Goal: Transaction & Acquisition: Purchase product/service

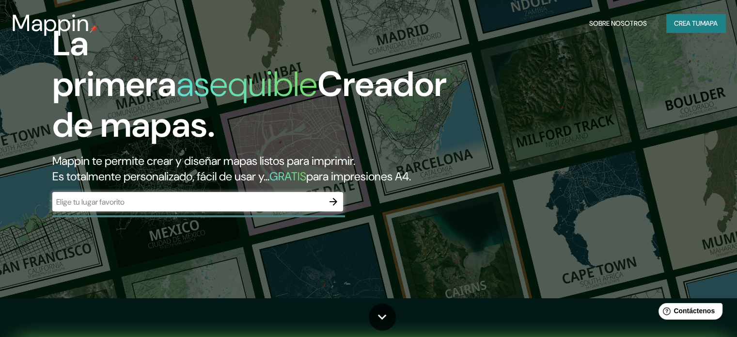
scroll to position [97, 0]
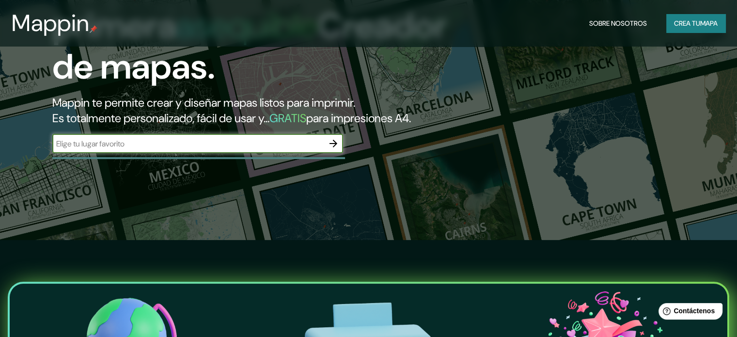
click at [138, 149] on input "text" at bounding box center [187, 143] width 271 height 11
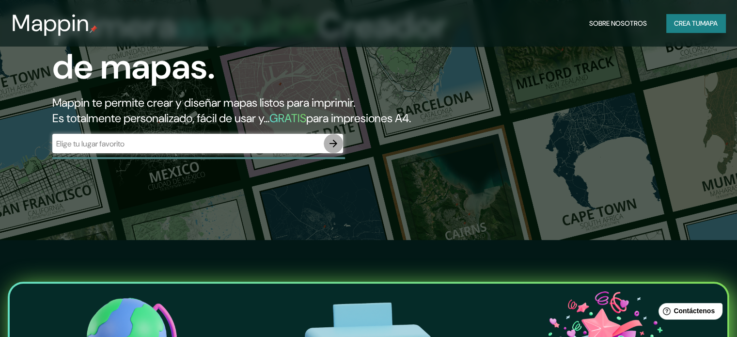
click at [335, 147] on icon "button" at bounding box center [333, 143] width 8 height 8
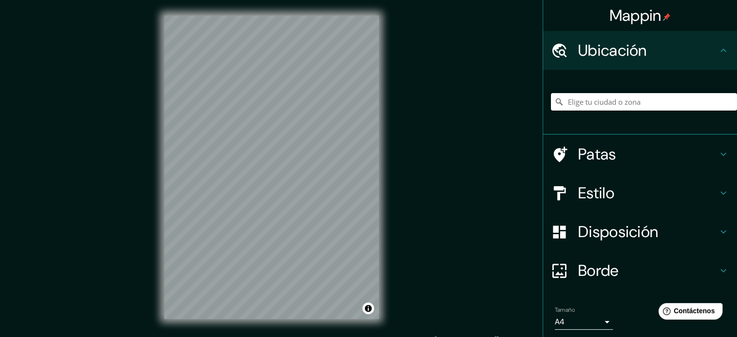
click at [152, 242] on div "© Mapbox © OpenStreetMap Improve this map" at bounding box center [272, 167] width 246 height 334
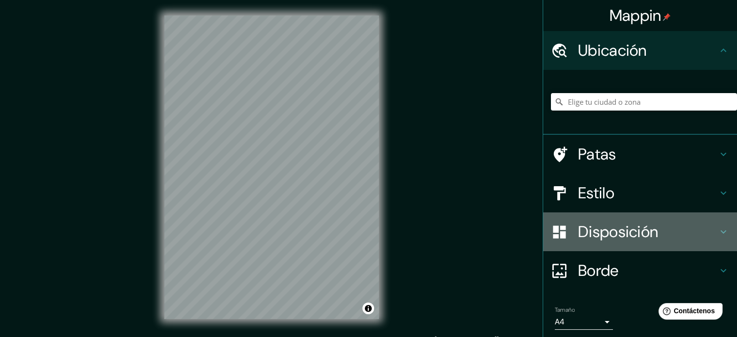
click at [720, 230] on icon at bounding box center [723, 231] width 6 height 3
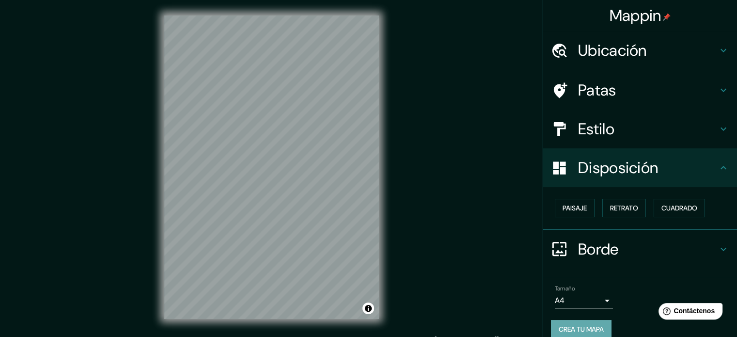
click at [566, 325] on font "Crea tu mapa" at bounding box center [580, 328] width 45 height 9
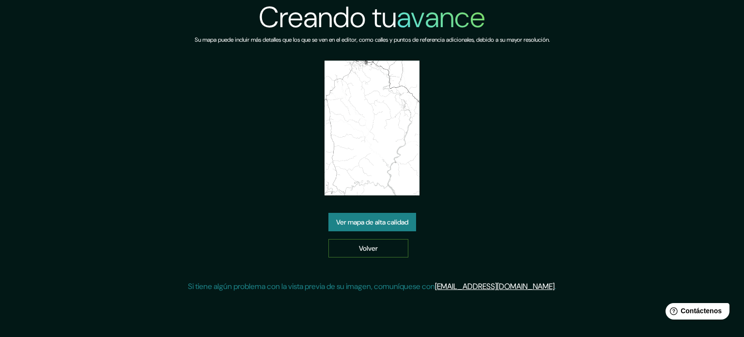
click at [363, 252] on font "Volver" at bounding box center [368, 248] width 19 height 13
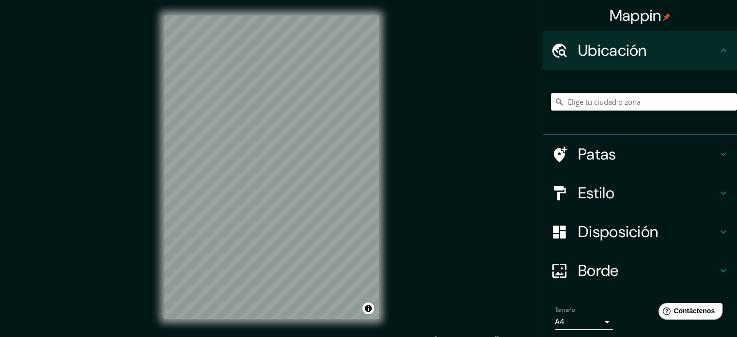
drag, startPoint x: 590, startPoint y: 85, endPoint x: 593, endPoint y: 92, distance: 8.3
click at [593, 91] on div at bounding box center [644, 101] width 186 height 48
click at [594, 100] on input "Elige tu ciudad o zona" at bounding box center [644, 101] width 186 height 17
type input "Latacunga, Cotopaxi, Ecuador"
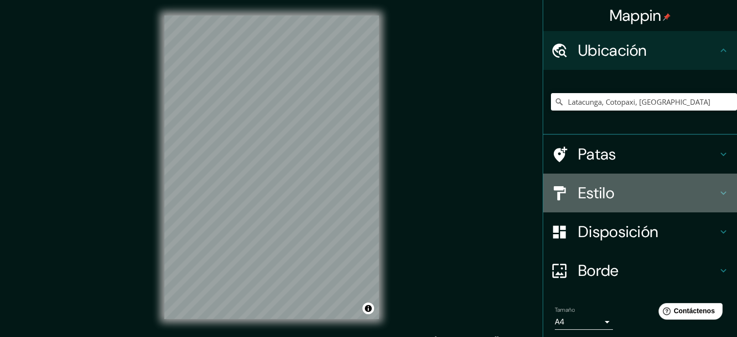
click at [718, 190] on icon at bounding box center [723, 193] width 12 height 12
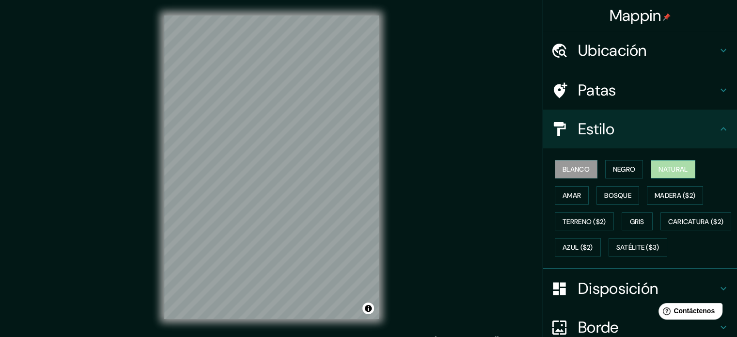
click at [664, 169] on font "Natural" at bounding box center [672, 169] width 29 height 9
click at [616, 170] on font "Negro" at bounding box center [624, 169] width 23 height 9
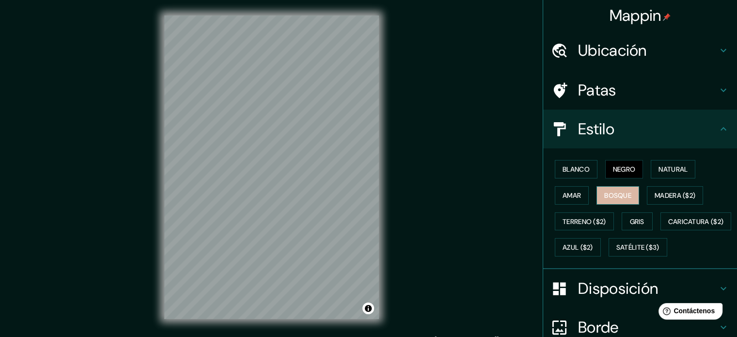
click at [607, 196] on font "Bosque" at bounding box center [617, 195] width 27 height 9
click at [568, 195] on font "Amar" at bounding box center [571, 195] width 18 height 9
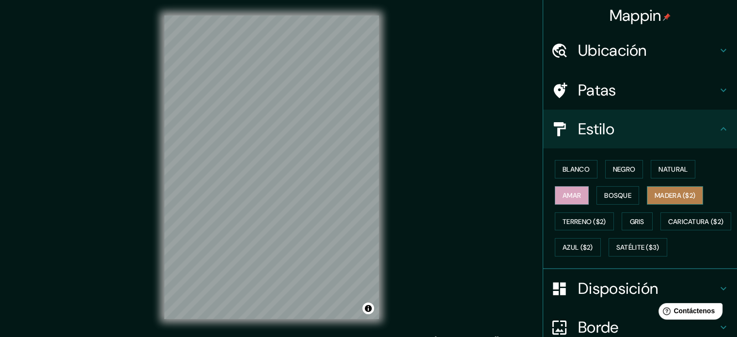
click at [659, 194] on font "Madera ($2)" at bounding box center [674, 195] width 41 height 9
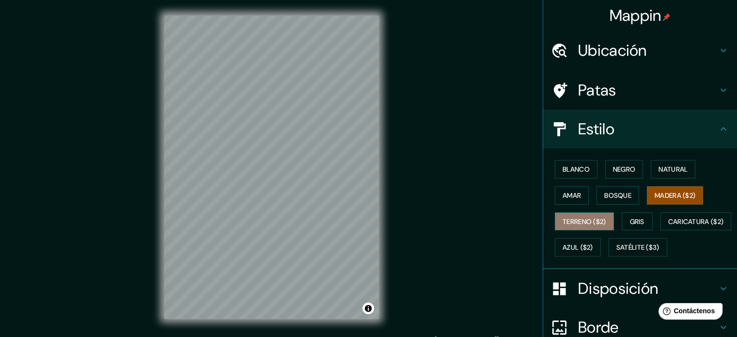
click at [568, 224] on font "Terreno ($2)" at bounding box center [584, 221] width 44 height 9
click at [657, 193] on font "Madera ($2)" at bounding box center [674, 195] width 41 height 9
click at [604, 189] on font "Bosque" at bounding box center [617, 195] width 27 height 13
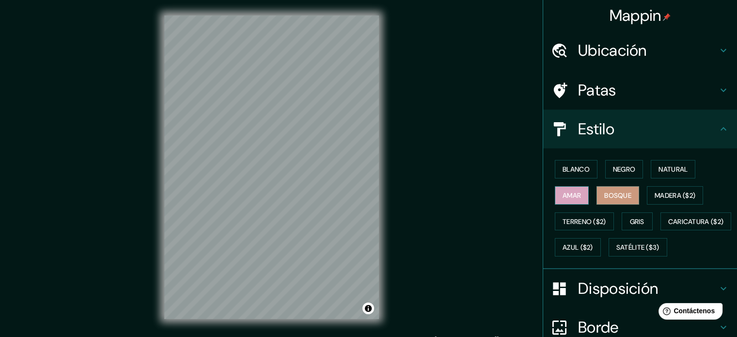
click at [568, 196] on font "Amar" at bounding box center [571, 195] width 18 height 9
click at [566, 166] on font "Blanco" at bounding box center [575, 169] width 27 height 9
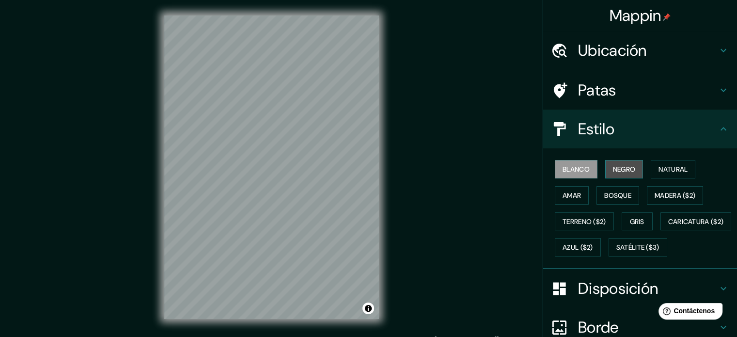
click at [620, 172] on font "Negro" at bounding box center [624, 169] width 23 height 9
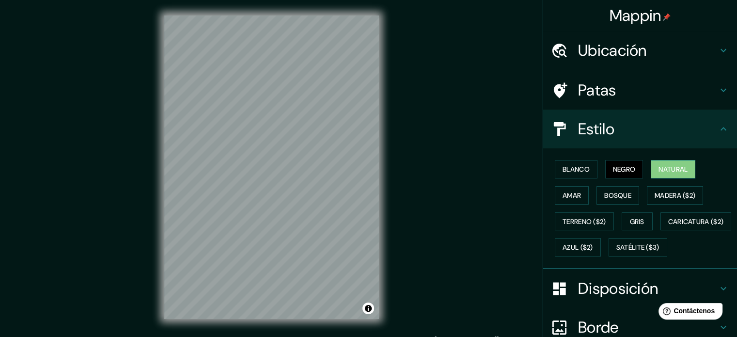
click at [666, 169] on font "Natural" at bounding box center [672, 169] width 29 height 9
click at [569, 165] on font "Blanco" at bounding box center [575, 169] width 27 height 9
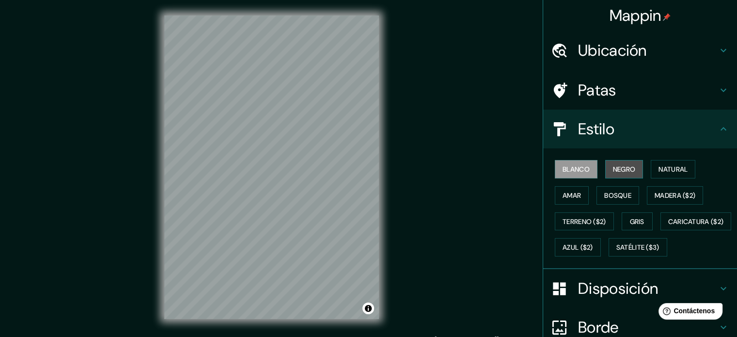
click at [605, 168] on button "Negro" at bounding box center [624, 169] width 38 height 18
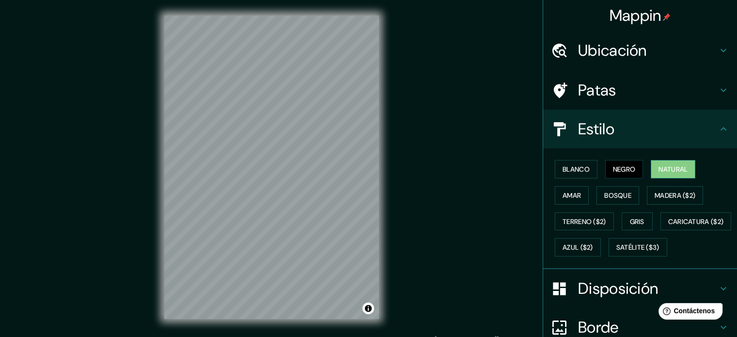
click at [671, 175] on button "Natural" at bounding box center [672, 169] width 45 height 18
click at [564, 197] on font "Amar" at bounding box center [571, 195] width 18 height 9
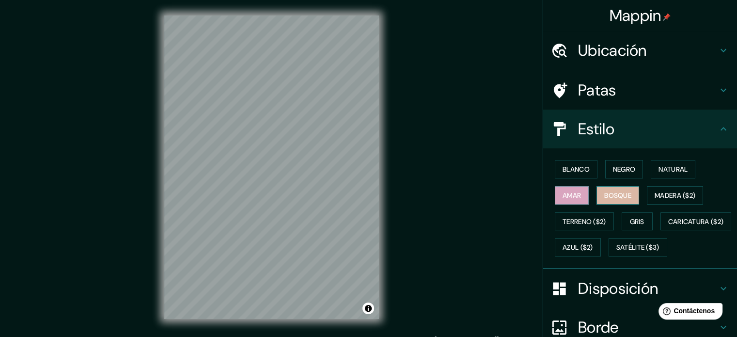
click at [616, 196] on font "Bosque" at bounding box center [617, 195] width 27 height 9
click at [655, 195] on font "Madera ($2)" at bounding box center [674, 195] width 41 height 9
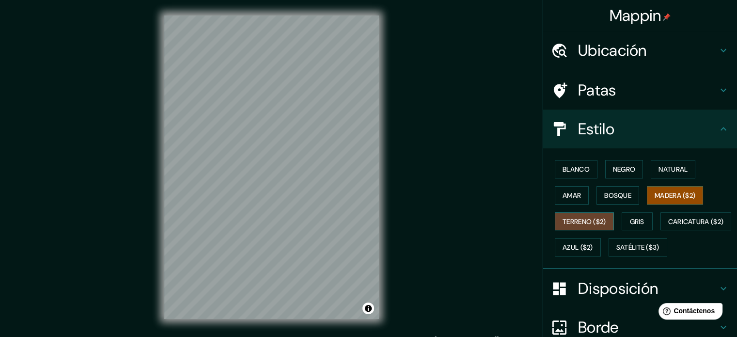
click at [577, 221] on font "Terreno ($2)" at bounding box center [584, 221] width 44 height 9
click at [632, 219] on font "Gris" at bounding box center [637, 221] width 15 height 9
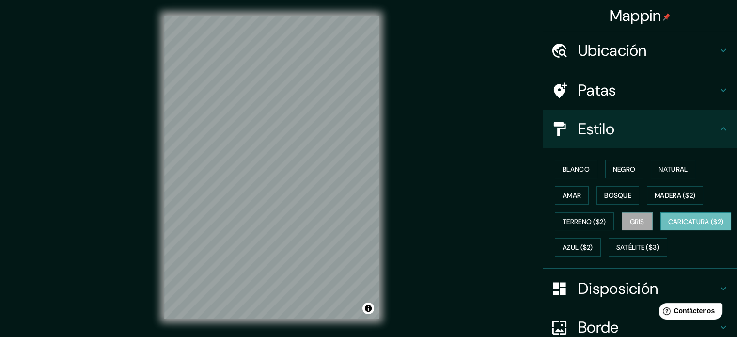
click at [668, 226] on font "Caricatura ($2)" at bounding box center [696, 221] width 56 height 9
click at [593, 248] on font "Azul ($2)" at bounding box center [577, 247] width 31 height 9
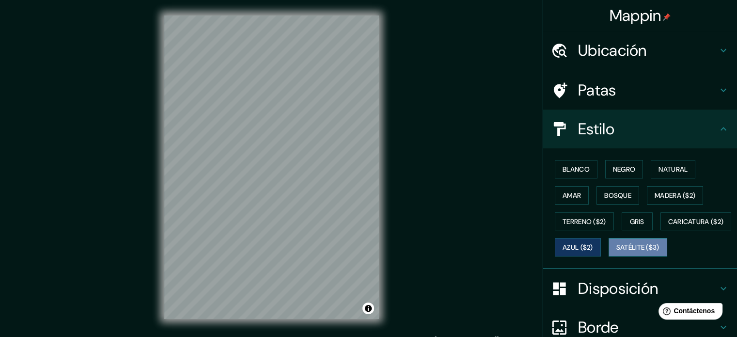
click at [616, 252] on font "Satélite ($3)" at bounding box center [637, 247] width 43 height 9
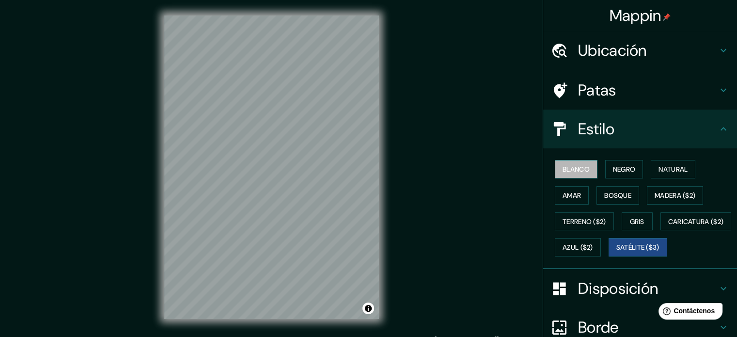
click at [573, 166] on font "Blanco" at bounding box center [575, 169] width 27 height 9
click at [616, 252] on font "Satélite ($3)" at bounding box center [637, 247] width 43 height 9
click at [562, 169] on font "Blanco" at bounding box center [575, 169] width 27 height 9
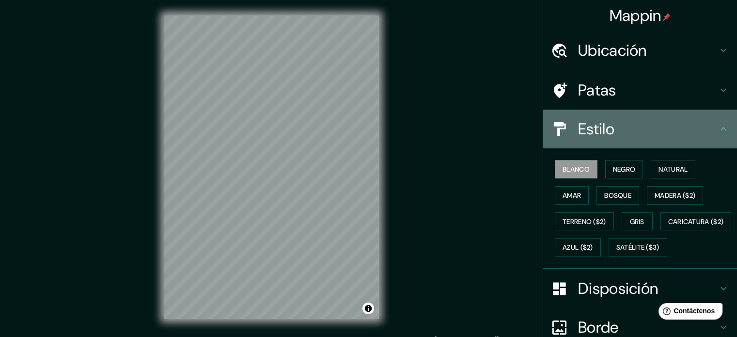
click at [720, 129] on icon at bounding box center [723, 128] width 6 height 3
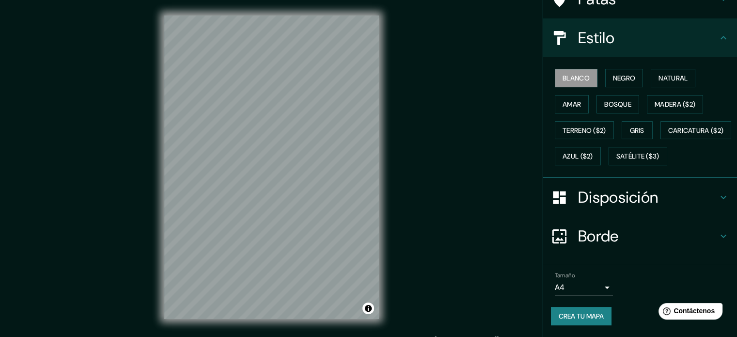
scroll to position [114, 0]
click at [717, 197] on icon at bounding box center [723, 197] width 12 height 12
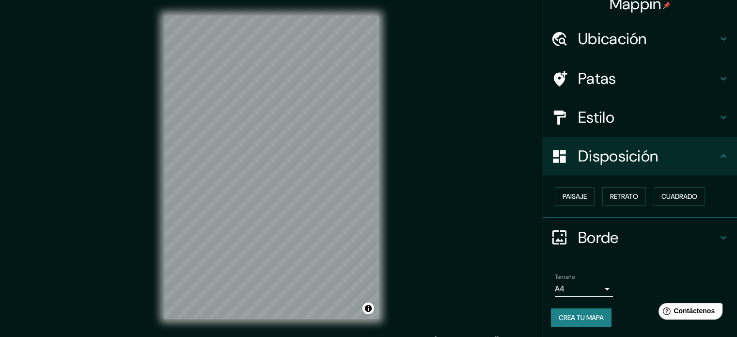
scroll to position [12, 0]
click at [570, 196] on font "Paisaje" at bounding box center [574, 196] width 24 height 9
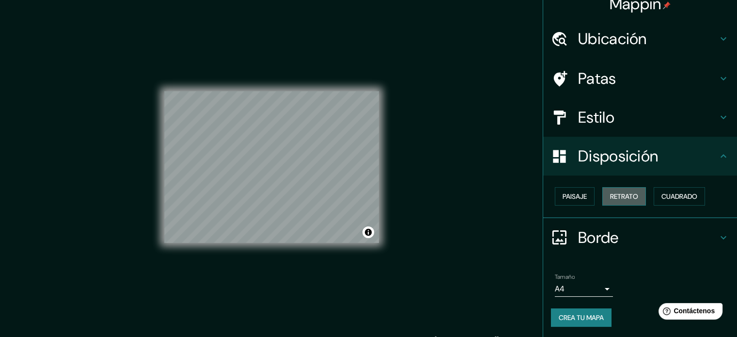
click at [610, 193] on font "Retrato" at bounding box center [624, 196] width 28 height 9
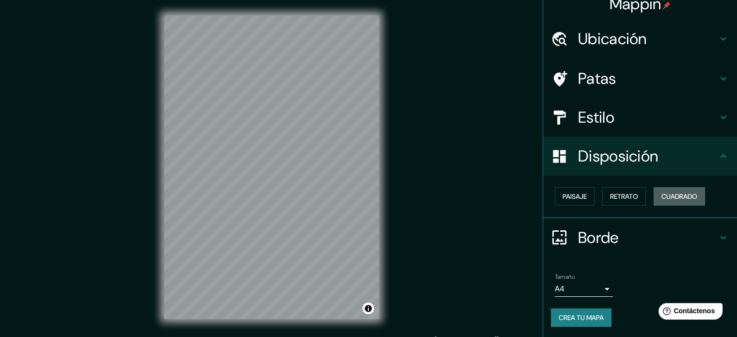
click at [672, 192] on font "Cuadrado" at bounding box center [679, 196] width 36 height 9
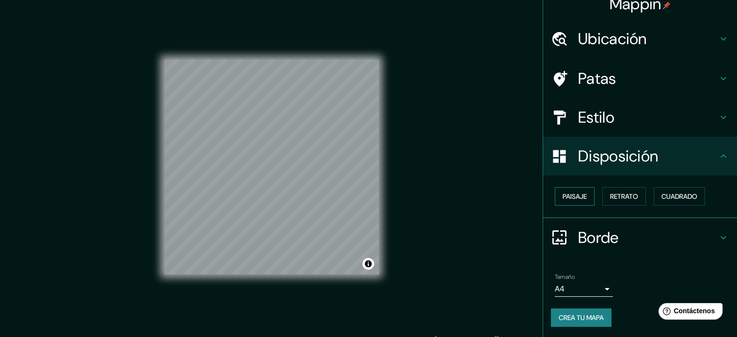
click at [564, 197] on font "Paisaje" at bounding box center [574, 196] width 24 height 9
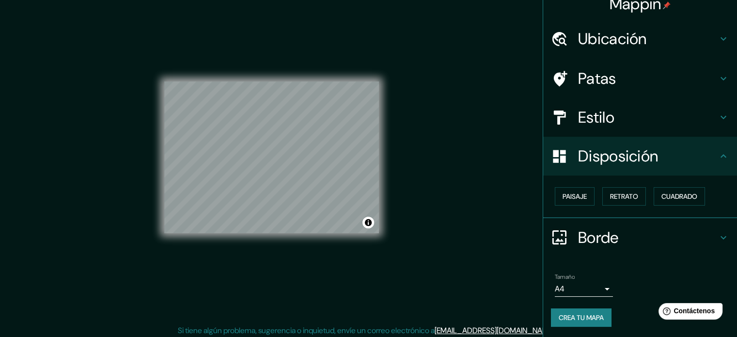
scroll to position [13, 0]
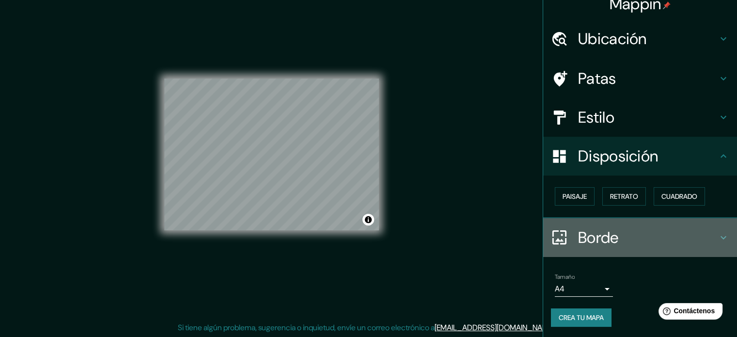
click at [717, 235] on icon at bounding box center [723, 237] width 12 height 12
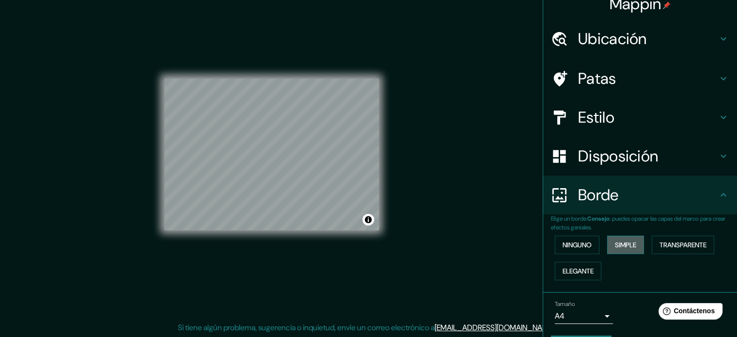
click at [628, 245] on font "Simple" at bounding box center [624, 244] width 21 height 9
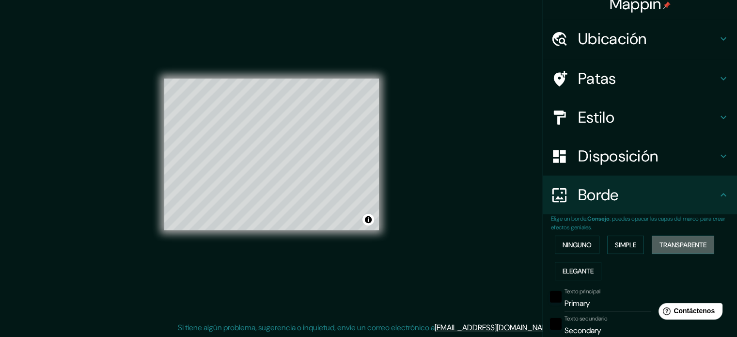
click at [679, 246] on font "Transparente" at bounding box center [682, 244] width 47 height 9
click at [582, 272] on font "Elegante" at bounding box center [577, 270] width 31 height 9
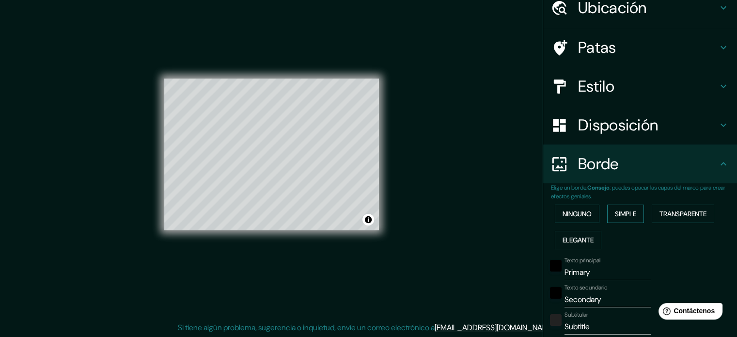
scroll to position [60, 0]
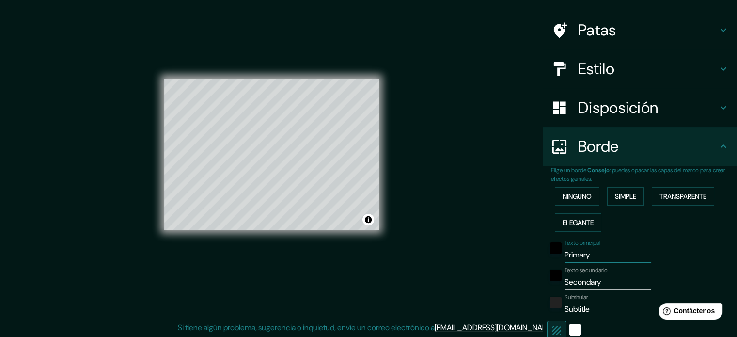
drag, startPoint x: 595, startPoint y: 259, endPoint x: 531, endPoint y: 259, distance: 63.4
click at [531, 259] on div "Mappin Ubicación Latacunga, Cotopaxi, Ecuador Latacunga Cotopaxi, Ecuador Latac…" at bounding box center [368, 162] width 737 height 350
type input "L"
type input "177"
type input "35"
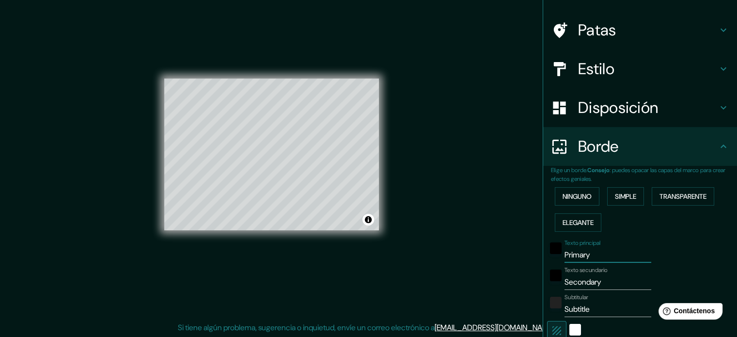
type input "35"
type input "18"
type input "La"
type input "177"
type input "35"
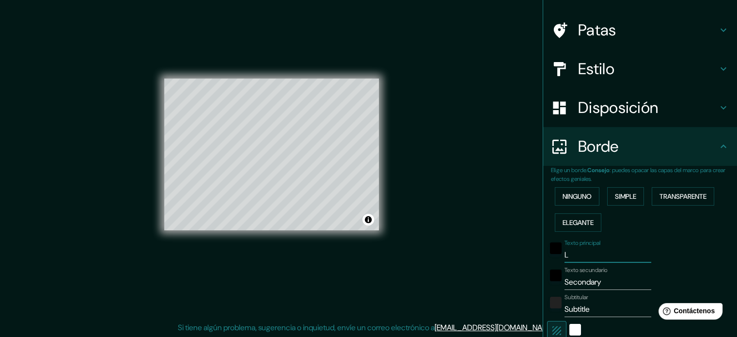
type input "35"
type input "18"
type input "Lat"
type input "177"
type input "35"
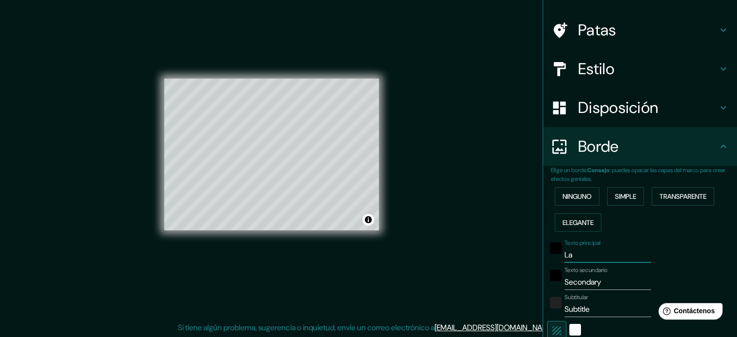
type input "35"
type input "18"
type input "Lata"
type input "177"
type input "35"
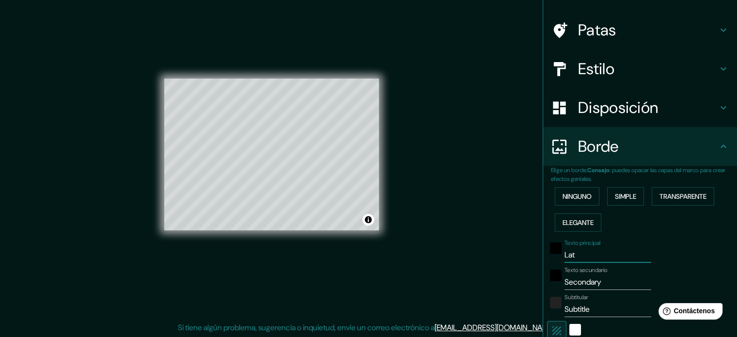
type input "35"
type input "18"
type input "Latac"
type input "177"
type input "35"
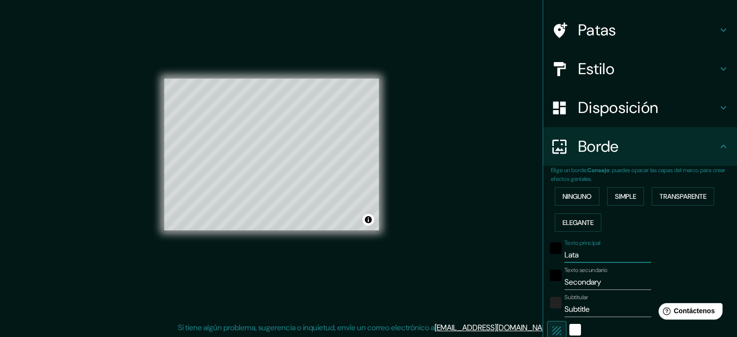
type input "35"
type input "18"
type input "Latacu"
type input "177"
type input "35"
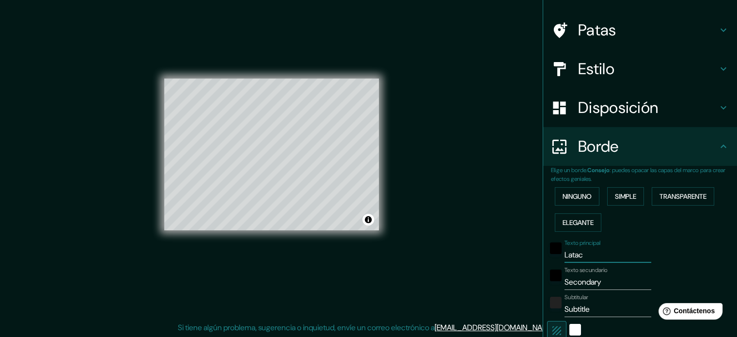
type input "35"
type input "18"
type input "Latacun"
type input "177"
type input "35"
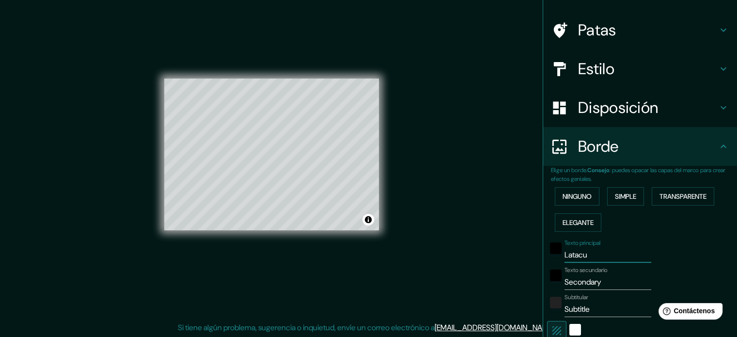
type input "35"
type input "18"
type input "Latacunga"
type input "177"
type input "35"
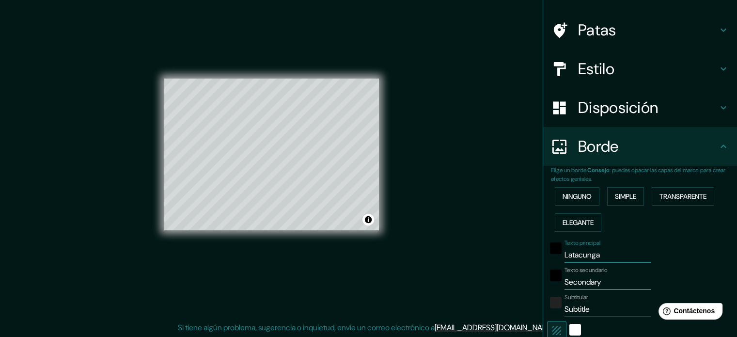
type input "35"
type input "18"
type input "Latacunga"
drag, startPoint x: 598, startPoint y: 278, endPoint x: 556, endPoint y: 280, distance: 42.2
click at [556, 280] on div "Texto secundario Secondary" at bounding box center [626, 277] width 159 height 23
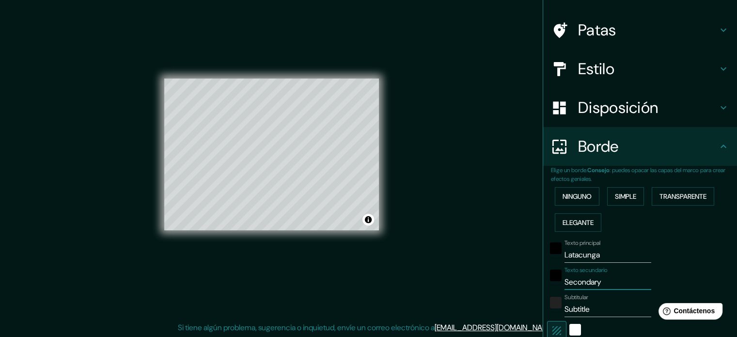
type input "S"
type input "177"
type input "35"
type input "18"
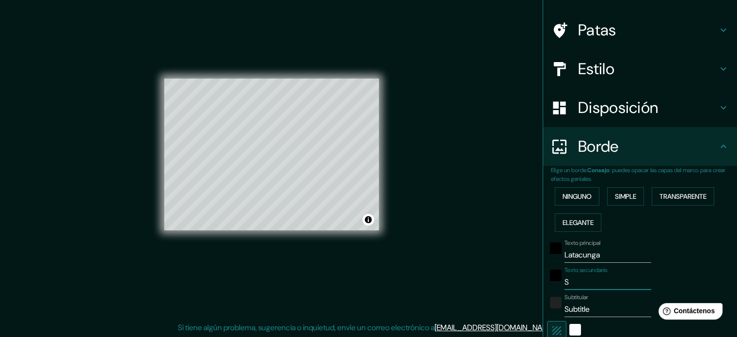
type input "Sa"
type input "177"
type input "35"
type input "18"
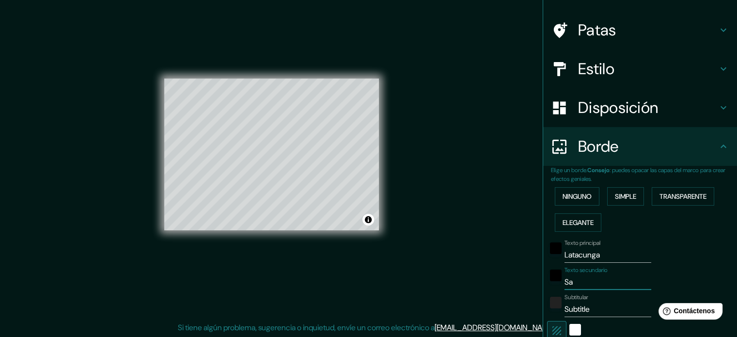
type input "San"
type input "177"
type input "35"
type input "18"
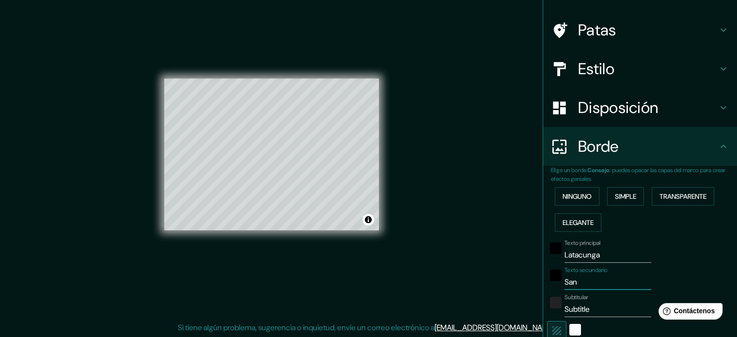
type input "Sanc"
type input "177"
type input "35"
type input "18"
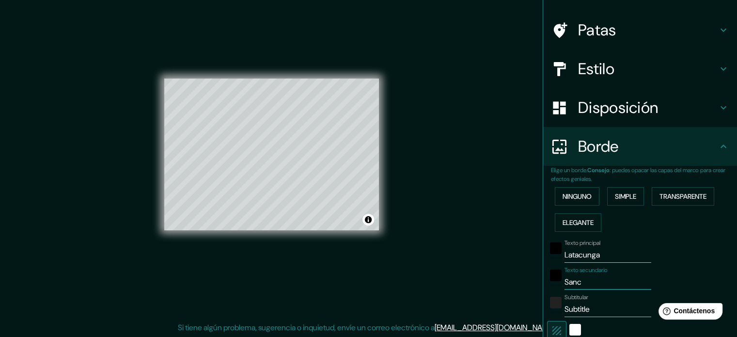
type input "Sanch"
type input "177"
type input "35"
type input "18"
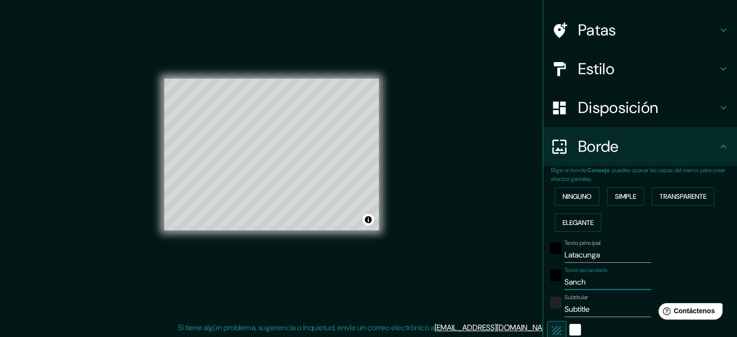
type input "Sanche"
type input "177"
type input "35"
type input "18"
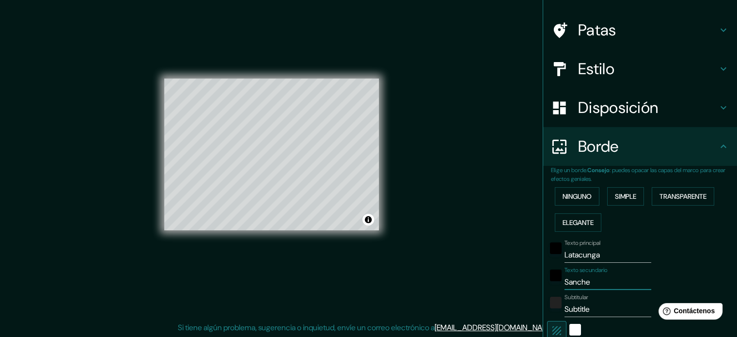
type input "Sanchez"
type input "177"
type input "35"
type input "18"
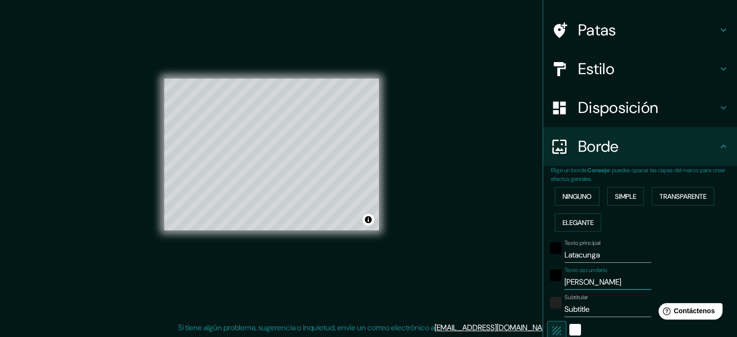
type input "Sanchez"
type input "177"
type input "35"
type input "18"
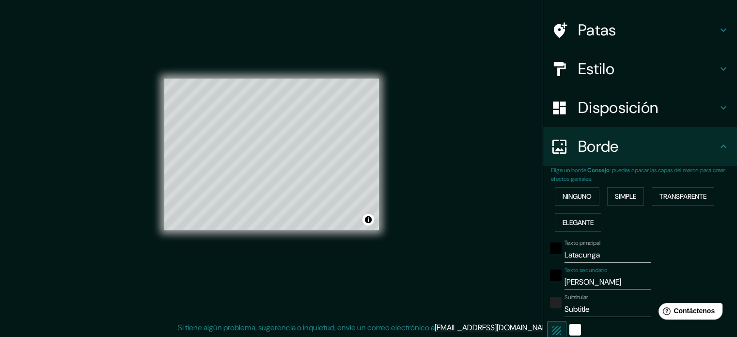
type input "Sanchez d"
type input "177"
type input "35"
type input "18"
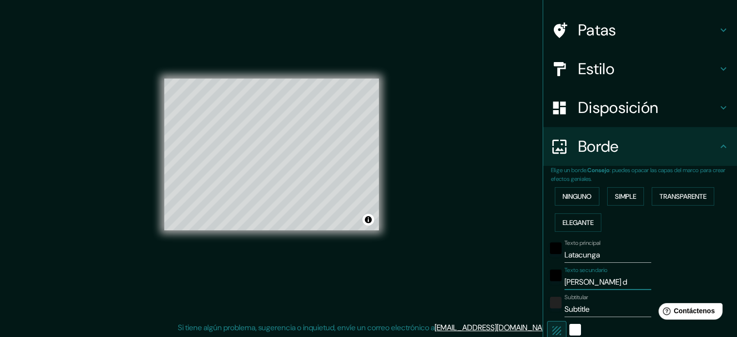
type input "Sanchez de"
type input "177"
type input "35"
type input "18"
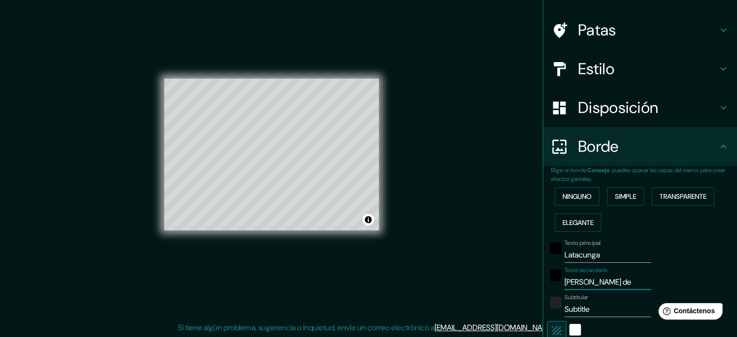
type input "Sanchez de"
type input "177"
type input "35"
type input "18"
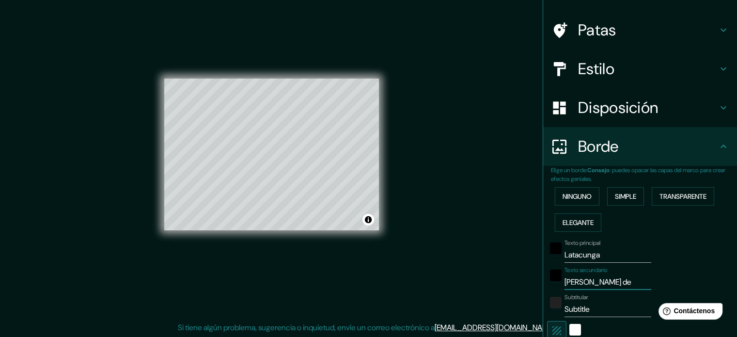
type input "Sanchez de o"
type input "177"
type input "35"
type input "18"
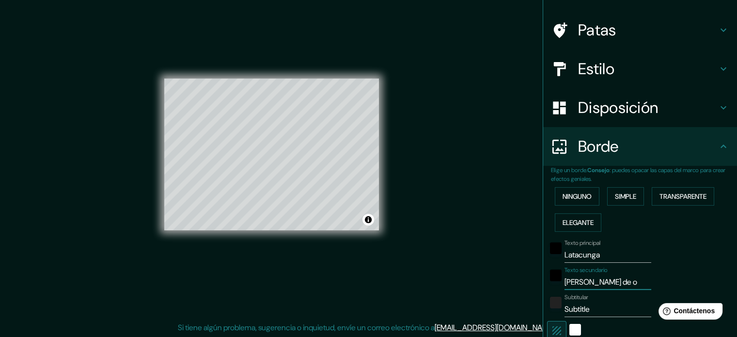
type input "Sanchez de oe"
type input "177"
type input "35"
type input "18"
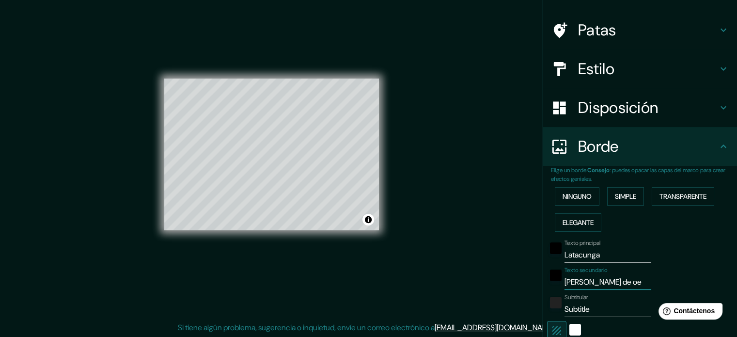
type input "Sanchez de o"
type input "177"
type input "35"
type input "18"
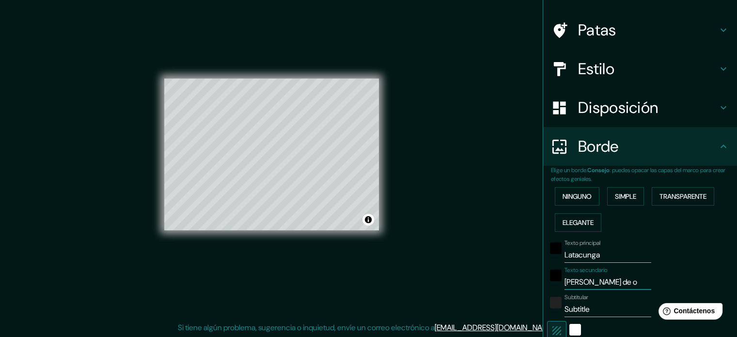
type input "Sanchez de or"
type input "177"
type input "35"
type input "18"
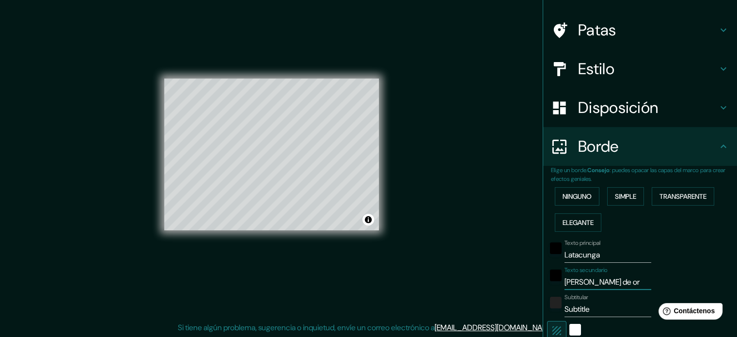
type input "Sanchez de ore"
type input "177"
type input "35"
type input "18"
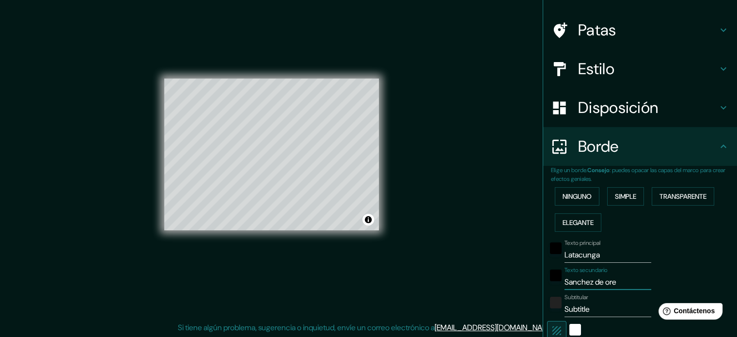
type input "Sanchez de orel"
type input "177"
type input "35"
type input "18"
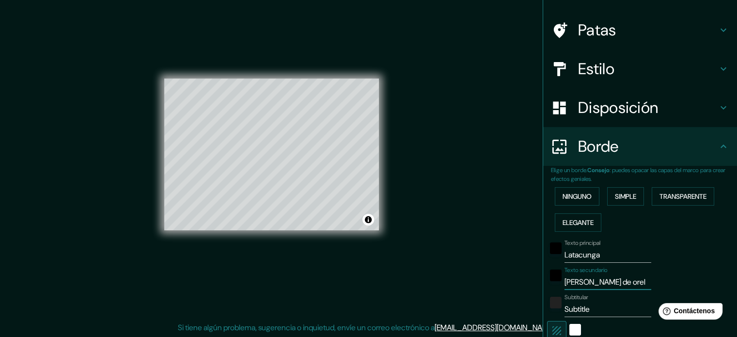
type input "Sanchez de orell"
type input "177"
type input "35"
type input "18"
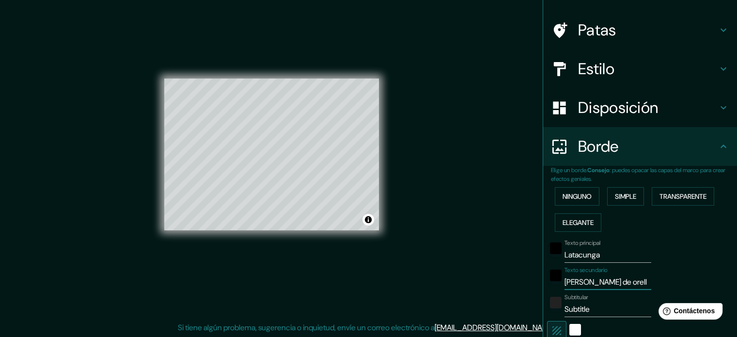
type input "Sanchez de orella"
type input "177"
type input "35"
type input "18"
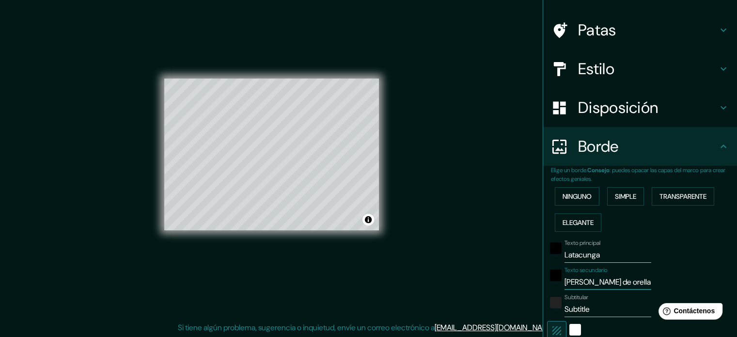
type input "Sanchez de orellan"
type input "177"
type input "35"
type input "18"
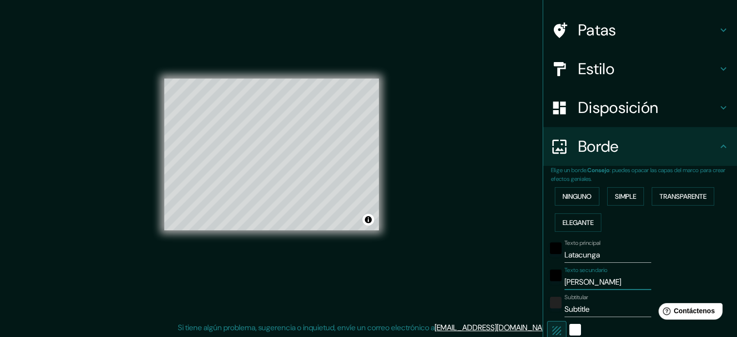
type input "Sanchez de orellana"
type input "177"
type input "35"
type input "18"
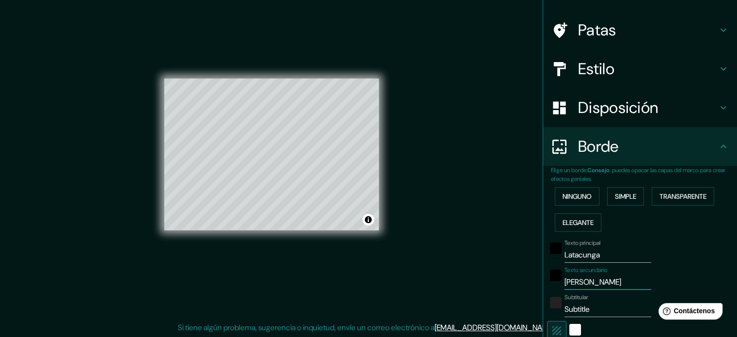
type input "Sanchez de orellana"
type input "177"
type input "35"
type input "18"
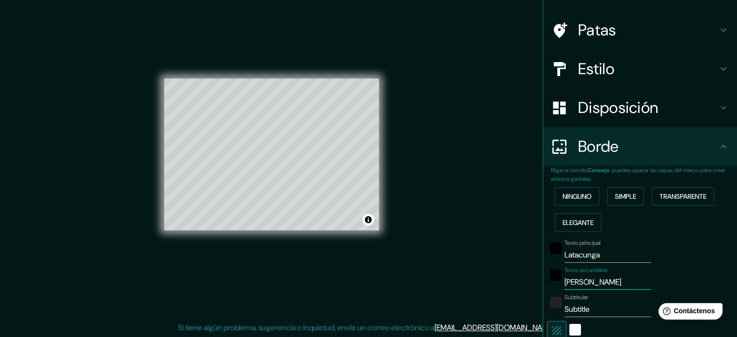
type input "Sanchez de orellana y"
type input "177"
type input "35"
type input "18"
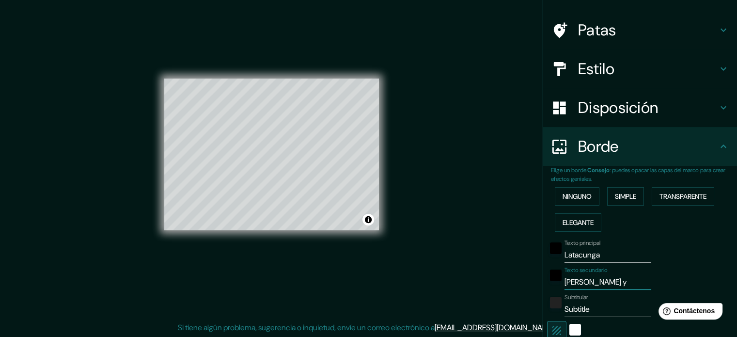
type input "Sanchez de orellana y"
type input "177"
type input "35"
type input "18"
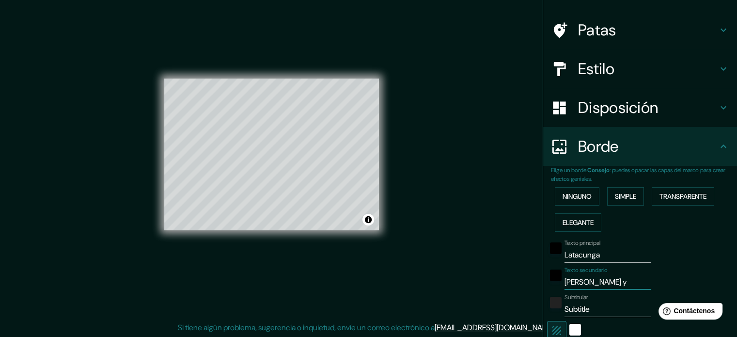
type input "Sanchez de orellana y l"
type input "177"
type input "35"
type input "18"
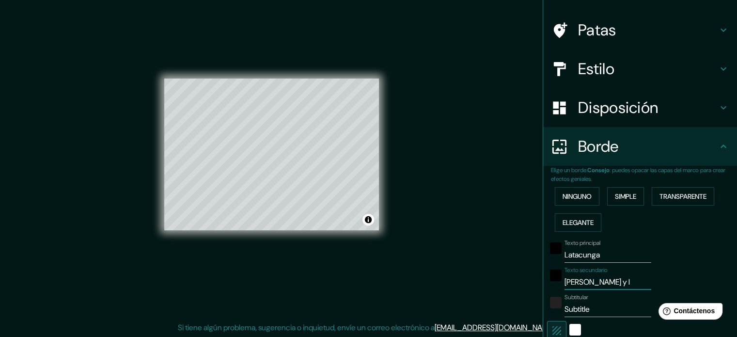
type input "Sanchez de orellana y lu"
type input "177"
type input "35"
type input "18"
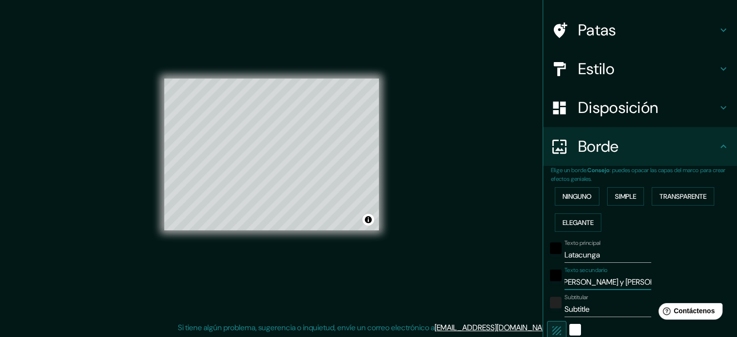
type input "Sanchez de orellana y lui"
type input "177"
type input "35"
type input "18"
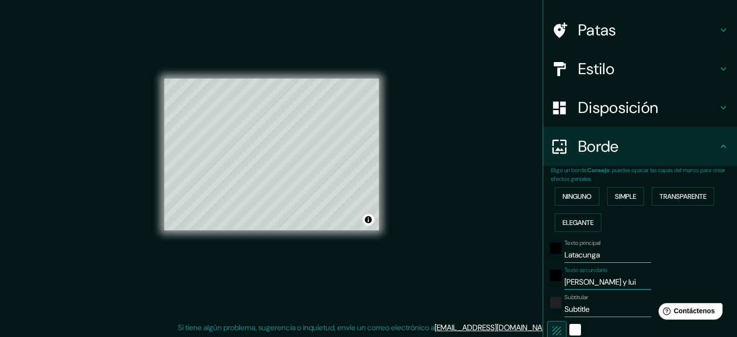
type input "Sanchez de orellana y luis"
type input "177"
type input "35"
type input "18"
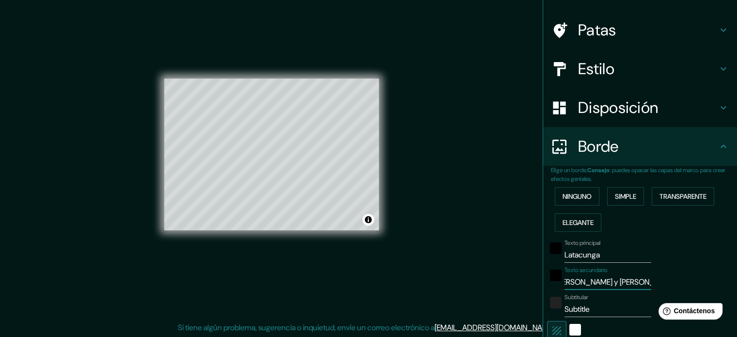
type input "Sanchez de orellana y luis"
type input "177"
type input "35"
type input "18"
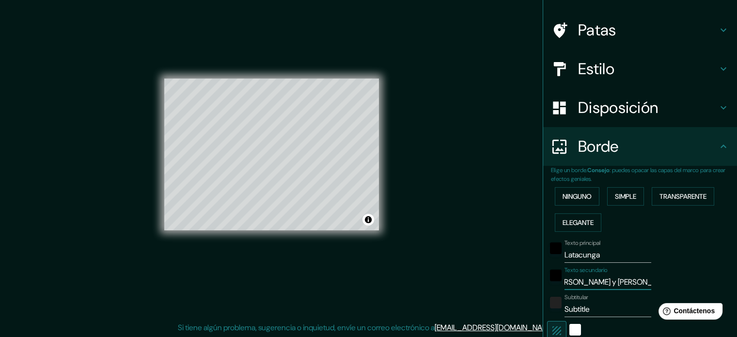
type input "Sanchez de orellana y luis f"
type input "177"
type input "35"
type input "18"
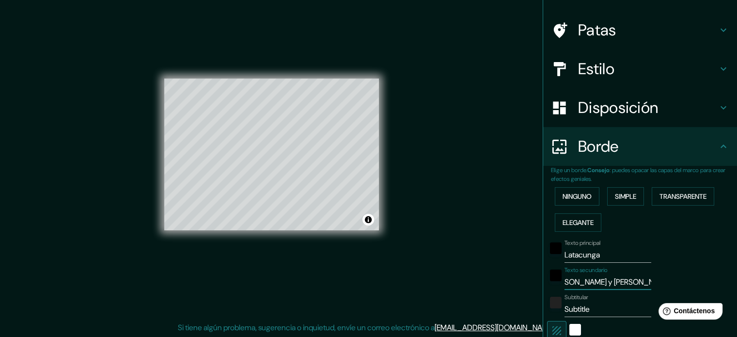
type input "Sanchez de orellana y luis fe"
type input "177"
type input "35"
type input "18"
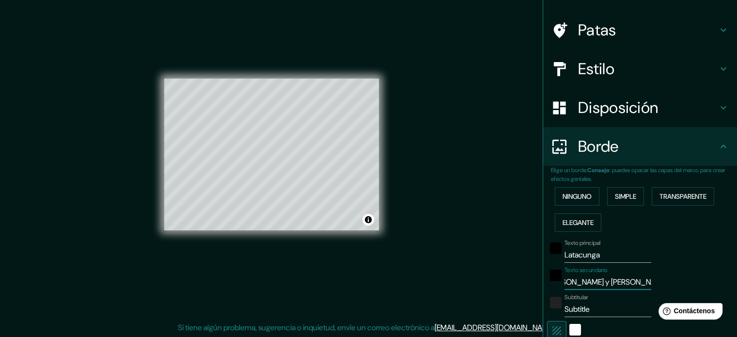
type input "Sanchez de orellana y luis fer"
type input "177"
type input "35"
drag, startPoint x: 593, startPoint y: 254, endPoint x: 557, endPoint y: 261, distance: 36.0
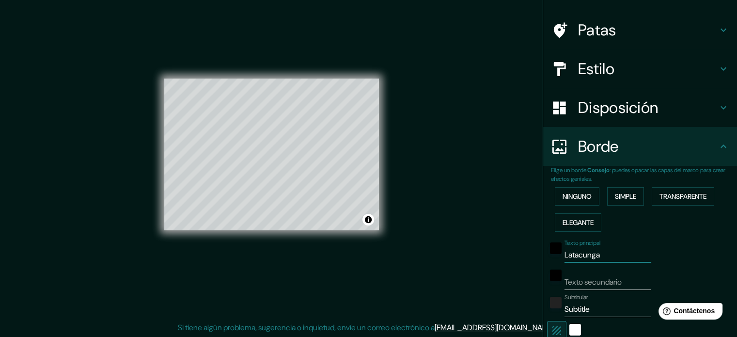
click at [564, 261] on input "Latacunga" at bounding box center [607, 254] width 87 height 15
click at [606, 276] on input "Texto secundario" at bounding box center [607, 281] width 87 height 15
click at [591, 310] on input "Subtitle" at bounding box center [607, 308] width 87 height 15
drag, startPoint x: 591, startPoint y: 310, endPoint x: 543, endPoint y: 311, distance: 48.4
click at [547, 311] on div "Subtitular Subtitle" at bounding box center [626, 304] width 159 height 23
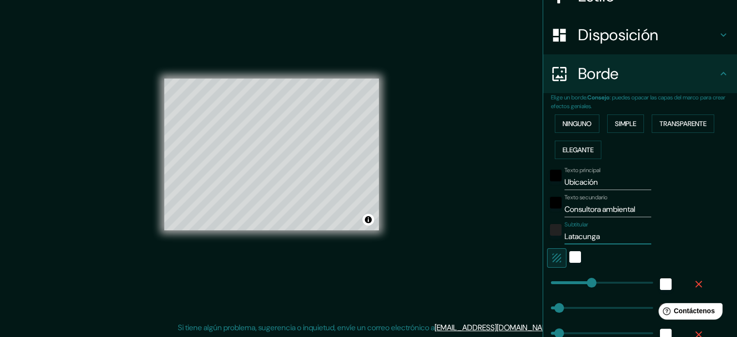
scroll to position [205, 0]
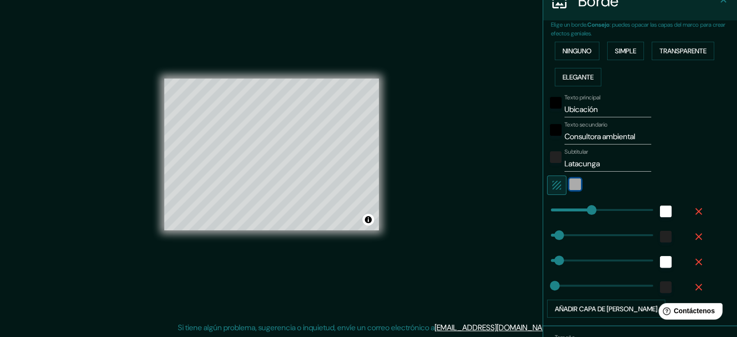
click at [569, 184] on div "blanco" at bounding box center [575, 184] width 12 height 12
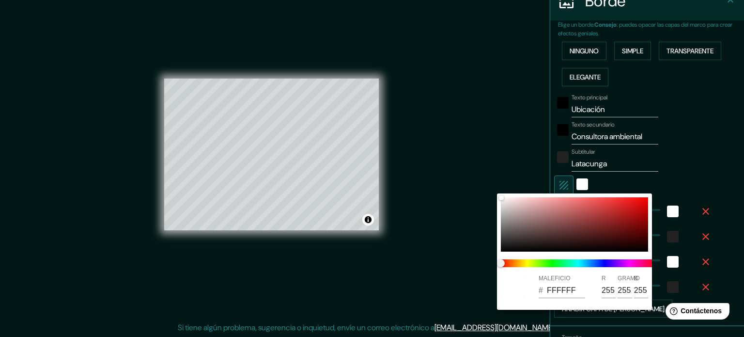
click at [556, 184] on div at bounding box center [372, 168] width 744 height 337
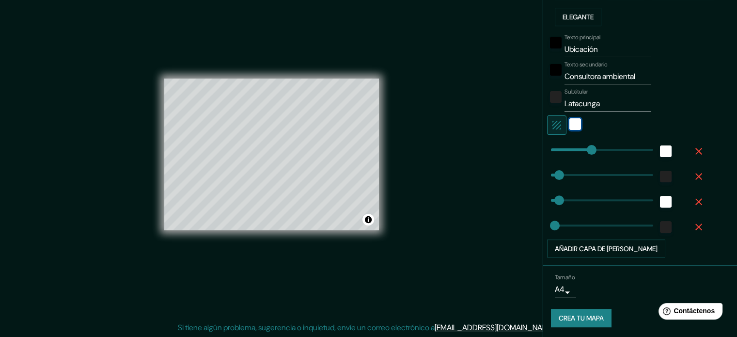
scroll to position [265, 0]
click at [619, 247] on font "Añadir capa de marco" at bounding box center [605, 248] width 103 height 9
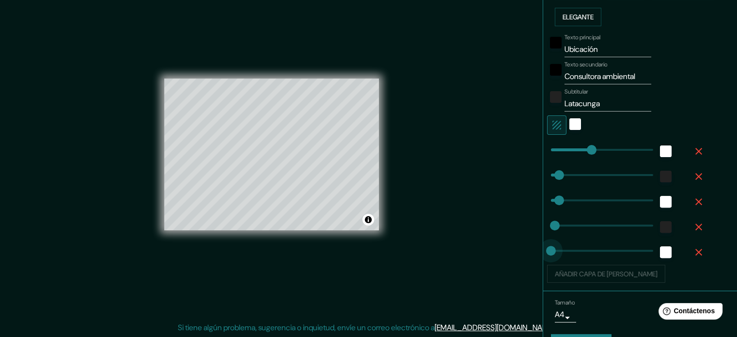
drag, startPoint x: 583, startPoint y: 246, endPoint x: 536, endPoint y: 247, distance: 47.0
drag, startPoint x: 547, startPoint y: 227, endPoint x: 530, endPoint y: 223, distance: 17.8
drag, startPoint x: 552, startPoint y: 199, endPoint x: 528, endPoint y: 199, distance: 23.7
drag, startPoint x: 546, startPoint y: 173, endPoint x: 519, endPoint y: 166, distance: 28.1
drag, startPoint x: 559, startPoint y: 151, endPoint x: 514, endPoint y: 146, distance: 45.3
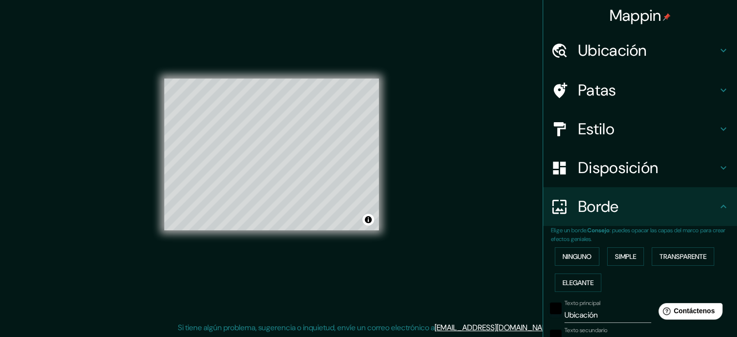
scroll to position [0, 0]
click at [717, 126] on icon at bounding box center [723, 129] width 12 height 12
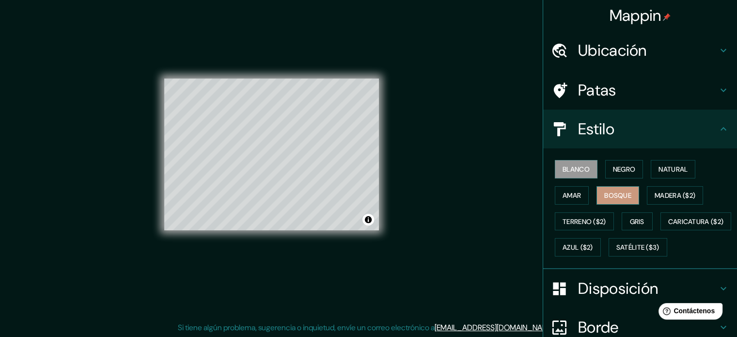
click at [604, 195] on font "Bosque" at bounding box center [617, 195] width 27 height 9
click at [562, 199] on font "Amar" at bounding box center [571, 195] width 18 height 13
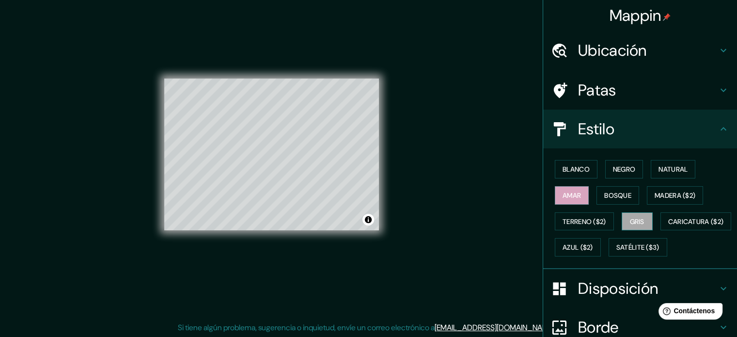
click at [630, 219] on font "Gris" at bounding box center [637, 221] width 15 height 9
click at [567, 176] on button "Blanco" at bounding box center [575, 169] width 43 height 18
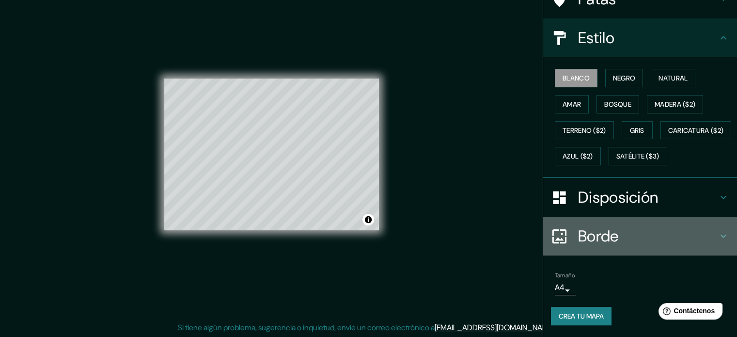
click at [644, 233] on h4 "Borde" at bounding box center [647, 235] width 139 height 19
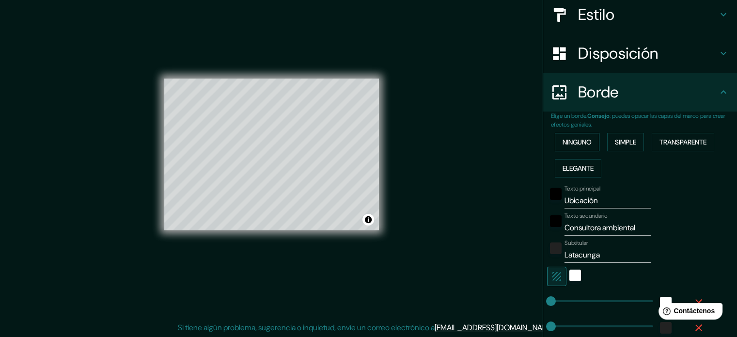
click at [575, 142] on font "Ninguno" at bounding box center [576, 142] width 29 height 9
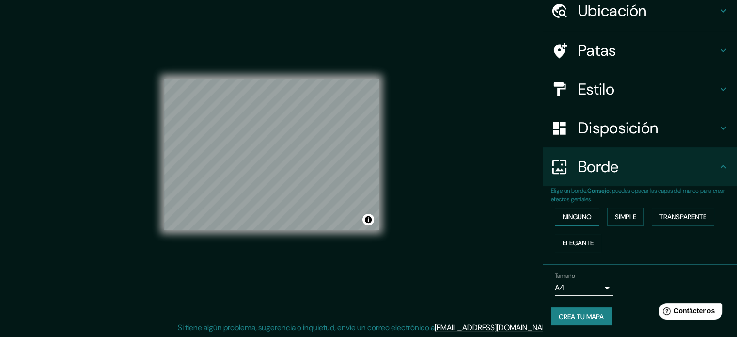
scroll to position [39, 0]
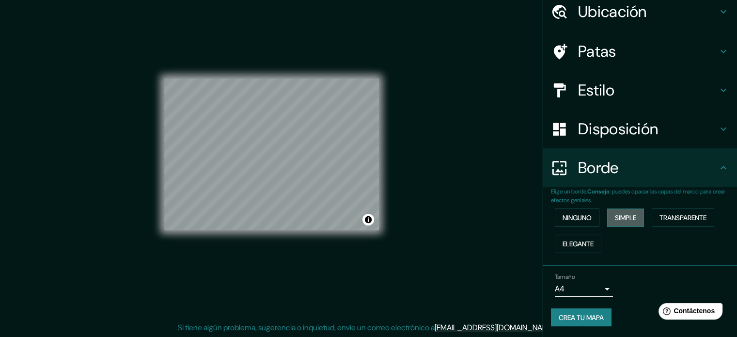
click at [617, 218] on font "Simple" at bounding box center [624, 217] width 21 height 9
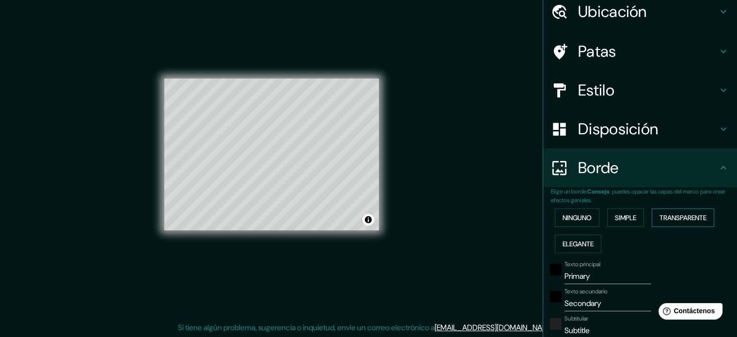
click at [672, 218] on font "Transparente" at bounding box center [682, 217] width 47 height 9
click at [576, 240] on font "Elegante" at bounding box center [577, 243] width 31 height 9
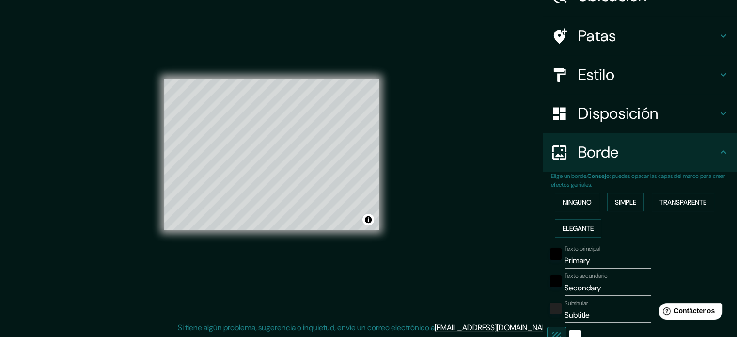
scroll to position [0, 0]
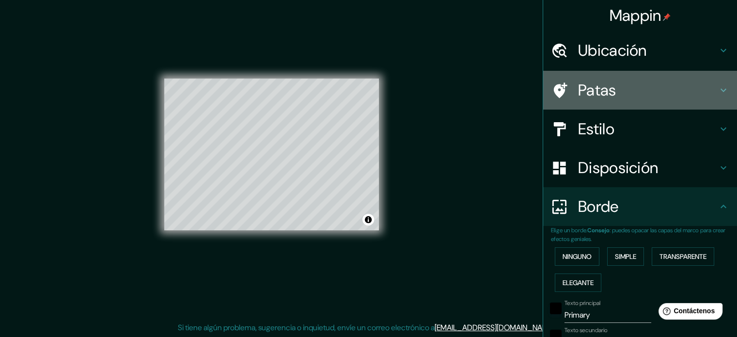
click at [720, 90] on icon at bounding box center [723, 90] width 6 height 3
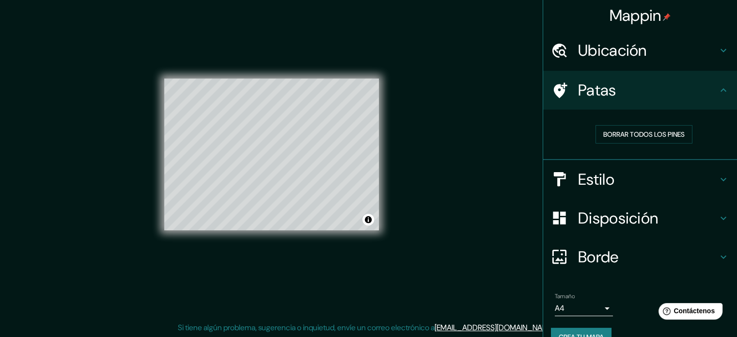
click at [554, 90] on icon at bounding box center [560, 89] width 14 height 15
click at [281, 147] on div at bounding box center [280, 147] width 8 height 8
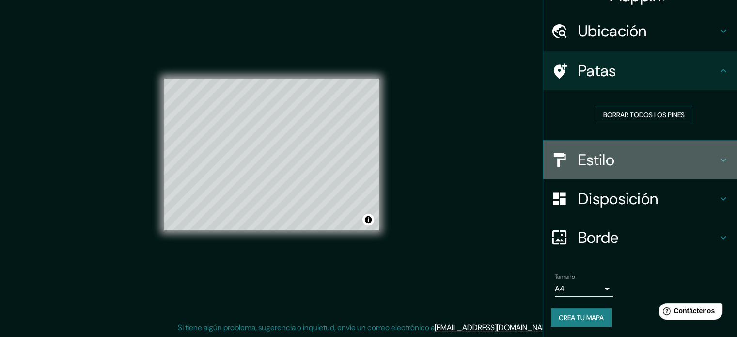
click at [720, 160] on icon at bounding box center [723, 159] width 6 height 3
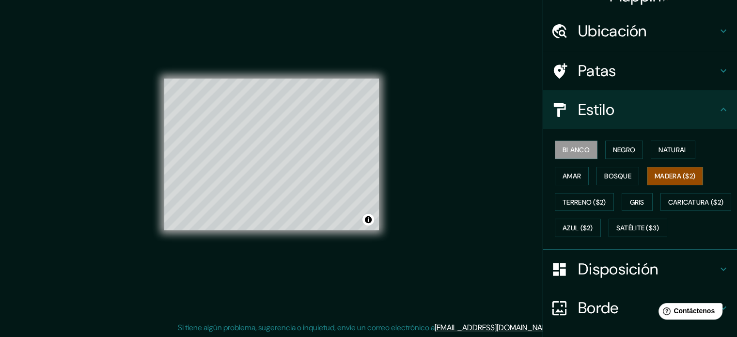
click at [657, 179] on font "Madera ($2)" at bounding box center [674, 175] width 41 height 9
click at [616, 232] on font "Satélite ($3)" at bounding box center [637, 228] width 43 height 9
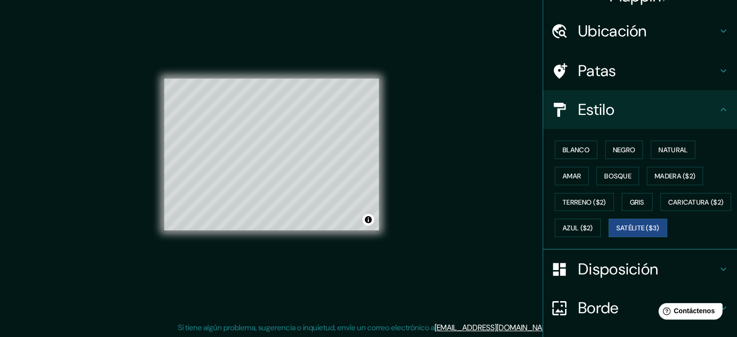
click at [589, 67] on font "Patas" at bounding box center [597, 71] width 38 height 20
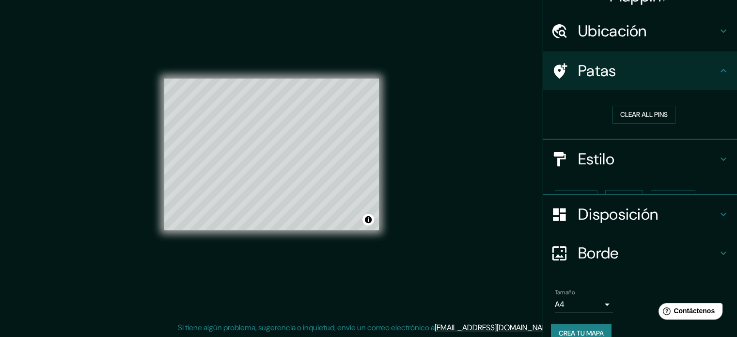
scroll to position [19, 0]
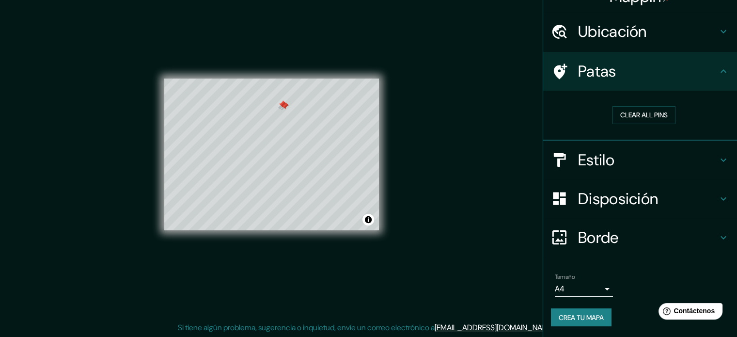
click at [283, 105] on div at bounding box center [282, 104] width 8 height 8
click at [283, 105] on div at bounding box center [285, 106] width 8 height 8
click at [283, 105] on div at bounding box center [283, 105] width 8 height 8
click at [717, 154] on icon at bounding box center [723, 160] width 12 height 12
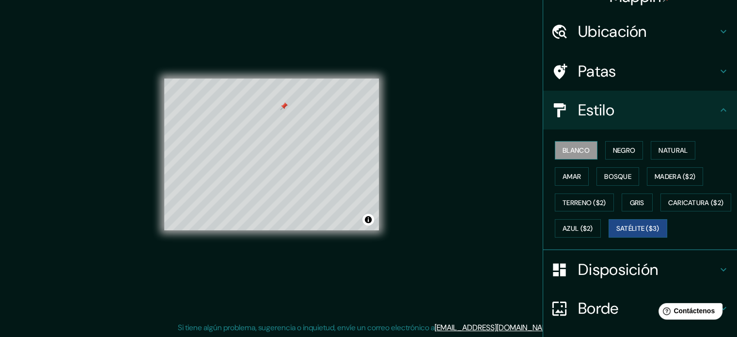
click at [571, 152] on font "Blanco" at bounding box center [575, 150] width 27 height 9
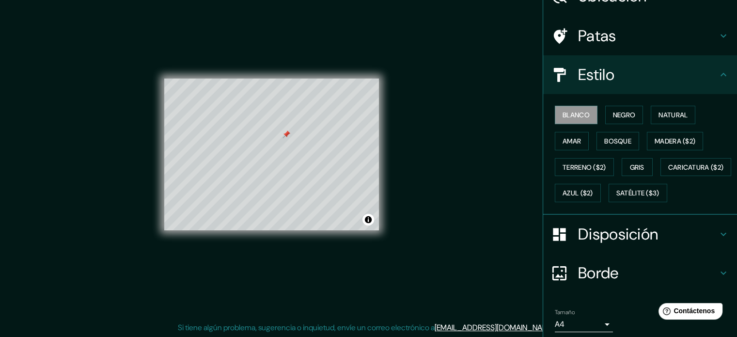
scroll to position [114, 0]
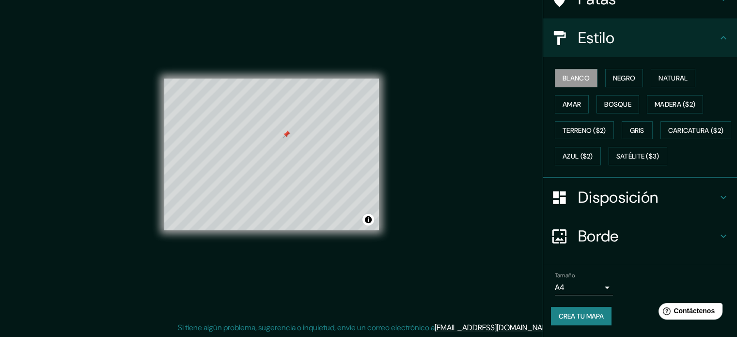
click at [612, 232] on h4 "Borde" at bounding box center [647, 235] width 139 height 19
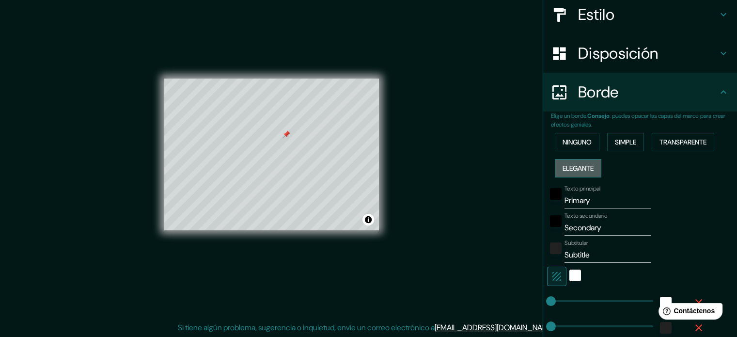
click at [566, 169] on font "Elegante" at bounding box center [577, 168] width 31 height 9
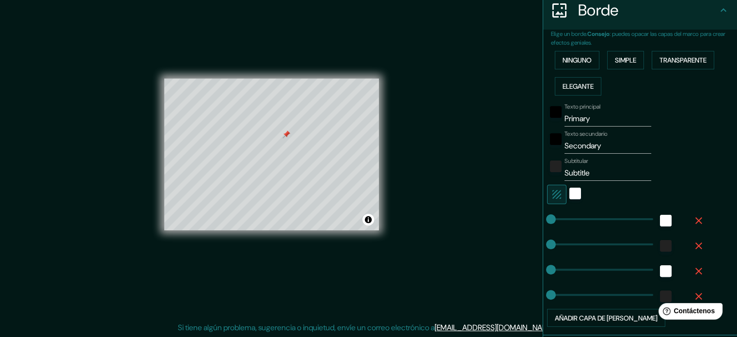
scroll to position [211, 0]
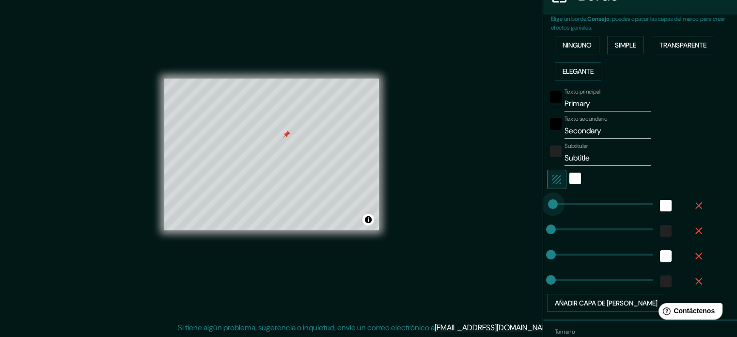
drag, startPoint x: 545, startPoint y: 201, endPoint x: 539, endPoint y: 212, distance: 12.1
click at [548, 209] on span at bounding box center [553, 204] width 10 height 10
drag, startPoint x: 556, startPoint y: 229, endPoint x: 583, endPoint y: 229, distance: 27.1
drag, startPoint x: 582, startPoint y: 229, endPoint x: 529, endPoint y: 230, distance: 53.3
drag, startPoint x: 543, startPoint y: 230, endPoint x: 556, endPoint y: 228, distance: 13.2
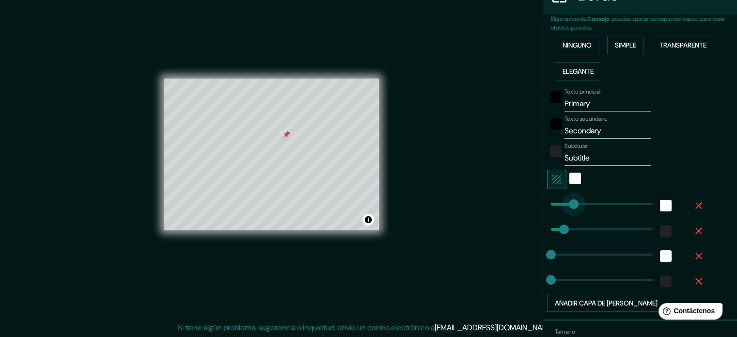
drag, startPoint x: 560, startPoint y: 204, endPoint x: 573, endPoint y: 205, distance: 12.6
drag, startPoint x: 573, startPoint y: 205, endPoint x: 550, endPoint y: 203, distance: 23.3
drag, startPoint x: 558, startPoint y: 230, endPoint x: 565, endPoint y: 231, distance: 6.8
drag, startPoint x: 565, startPoint y: 231, endPoint x: 556, endPoint y: 231, distance: 8.7
drag, startPoint x: 546, startPoint y: 253, endPoint x: 557, endPoint y: 253, distance: 11.6
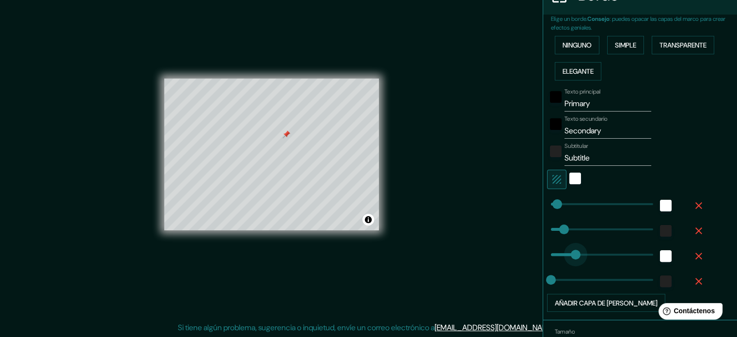
drag, startPoint x: 553, startPoint y: 252, endPoint x: 568, endPoint y: 255, distance: 15.3
drag, startPoint x: 558, startPoint y: 253, endPoint x: 550, endPoint y: 259, distance: 10.2
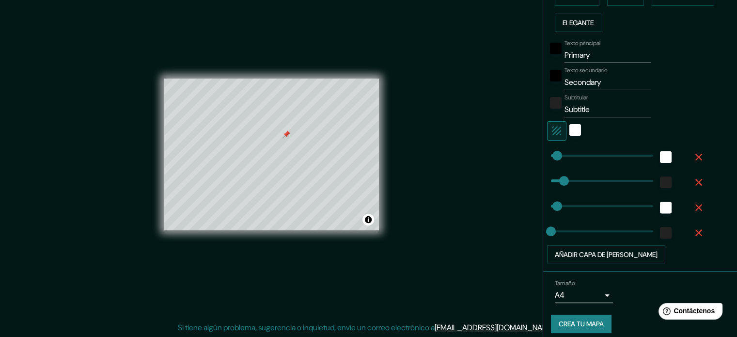
scroll to position [260, 0]
drag, startPoint x: 549, startPoint y: 230, endPoint x: 555, endPoint y: 230, distance: 5.8
drag, startPoint x: 555, startPoint y: 230, endPoint x: 549, endPoint y: 230, distance: 6.3
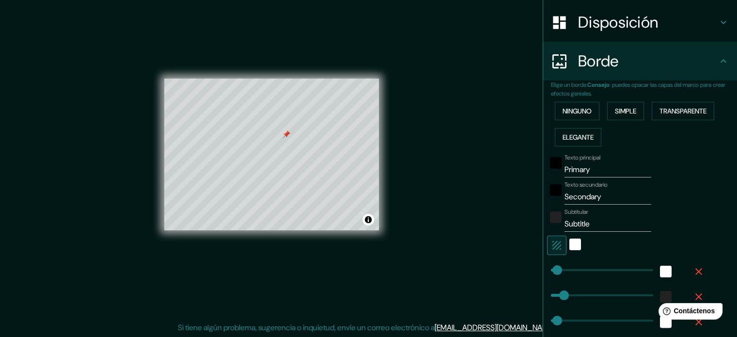
scroll to position [169, 0]
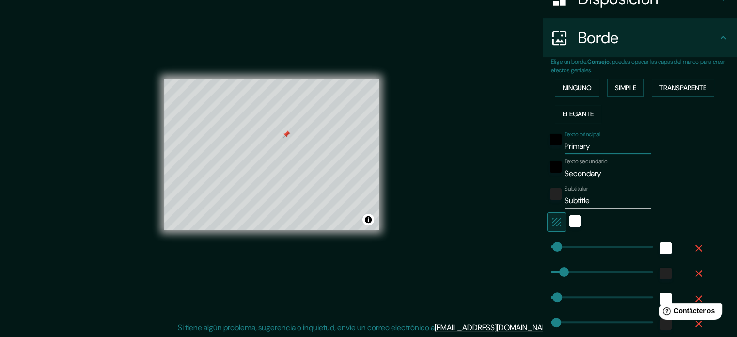
drag, startPoint x: 585, startPoint y: 146, endPoint x: 541, endPoint y: 152, distance: 44.4
click at [547, 152] on div "Texto principal Primary" at bounding box center [626, 142] width 159 height 23
drag, startPoint x: 599, startPoint y: 176, endPoint x: 551, endPoint y: 176, distance: 47.9
click at [551, 176] on div "Texto secundario Secondary" at bounding box center [626, 169] width 159 height 23
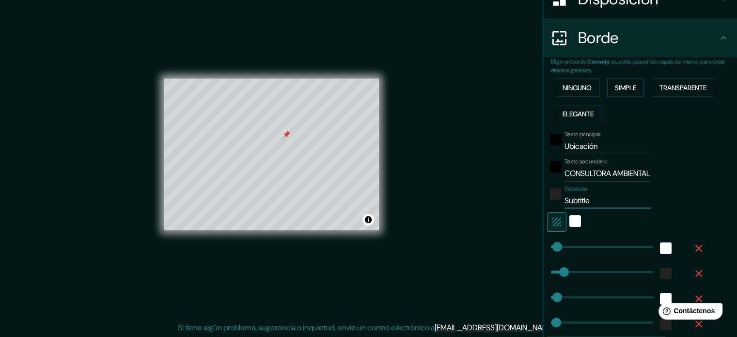
drag, startPoint x: 591, startPoint y: 199, endPoint x: 556, endPoint y: 197, distance: 34.9
click at [556, 197] on div "Subtitular Subtitle" at bounding box center [626, 196] width 159 height 23
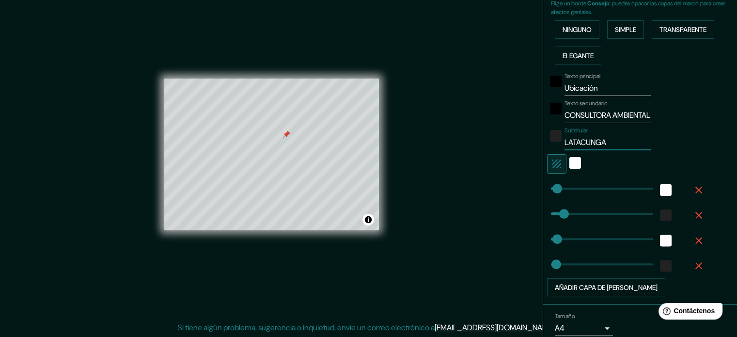
scroll to position [265, 0]
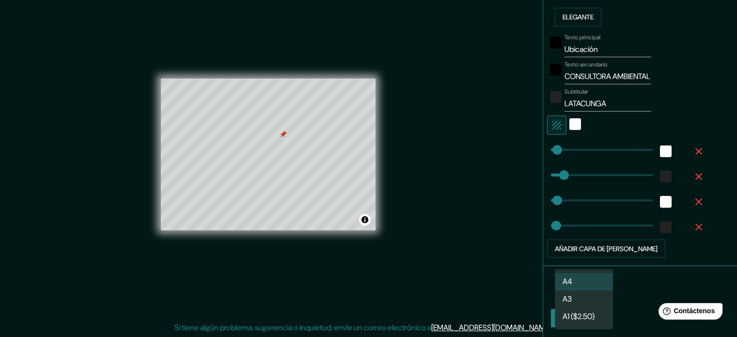
click at [598, 289] on body "Mappin Ubicación Latacunga, Cotopaxi, Ecuador Latacunga Cotopaxi, Ecuador Latac…" at bounding box center [368, 155] width 737 height 337
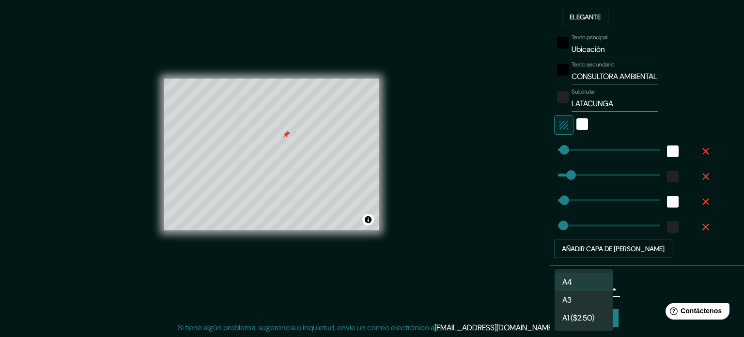
click at [588, 285] on li "A4" at bounding box center [583, 282] width 58 height 18
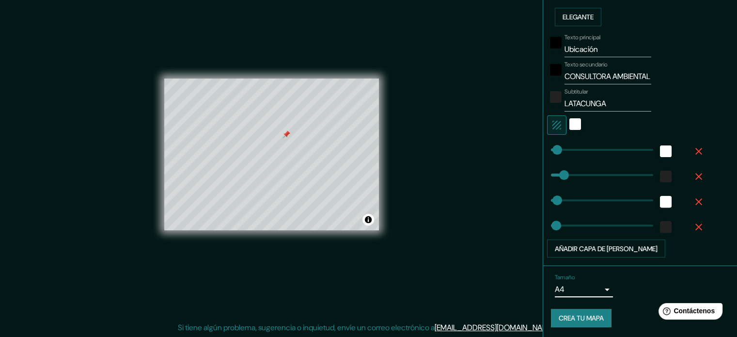
click at [587, 315] on font "Crea tu mapa" at bounding box center [580, 318] width 45 height 9
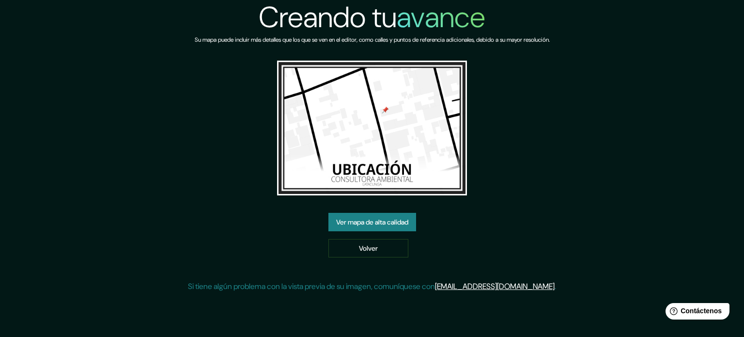
click at [370, 222] on font "Ver mapa de alta calidad" at bounding box center [372, 221] width 72 height 9
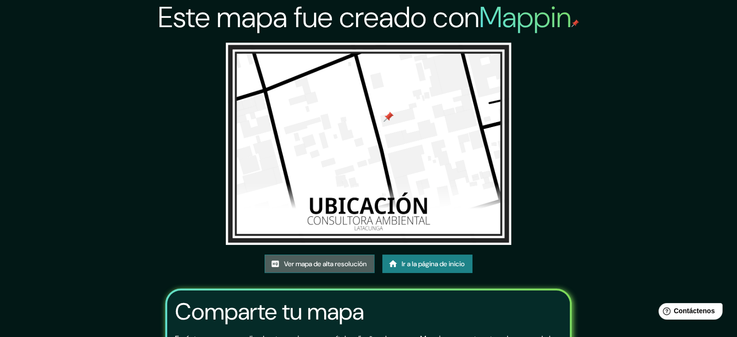
click at [295, 264] on font "Ver mapa de alta resolución" at bounding box center [325, 263] width 83 height 9
